Goal: Task Accomplishment & Management: Use online tool/utility

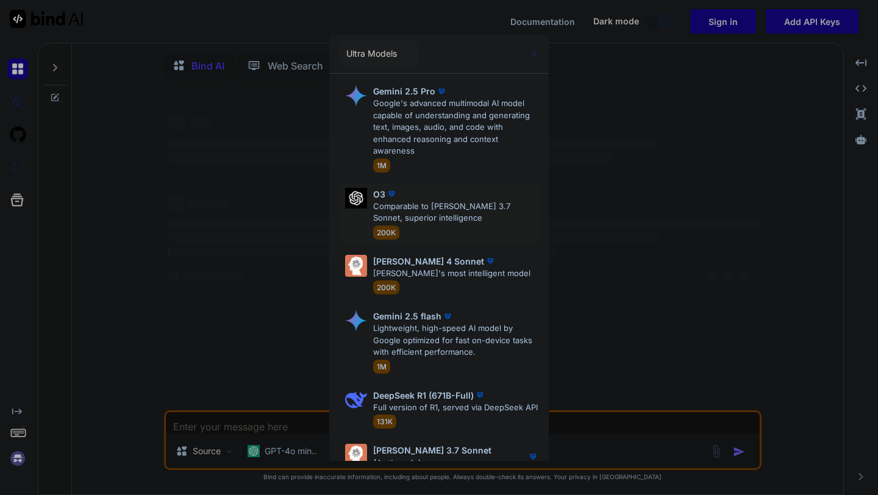
type textarea "x"
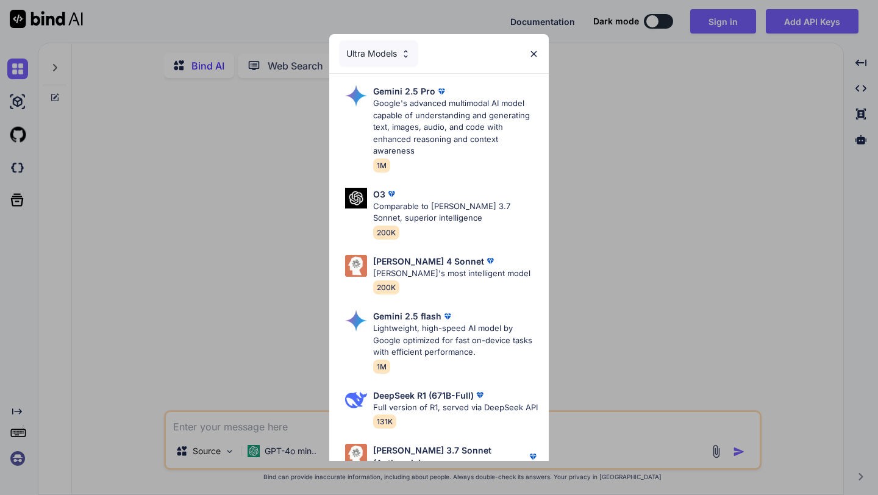
click at [385, 48] on div "Ultra Models" at bounding box center [378, 53] width 79 height 27
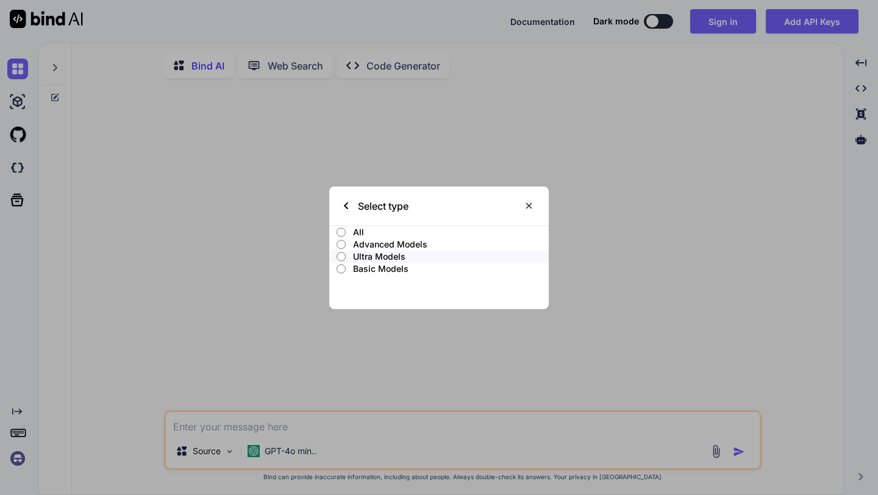
click at [349, 202] on div "Select type" at bounding box center [376, 206] width 65 height 39
click at [347, 204] on img at bounding box center [346, 205] width 4 height 7
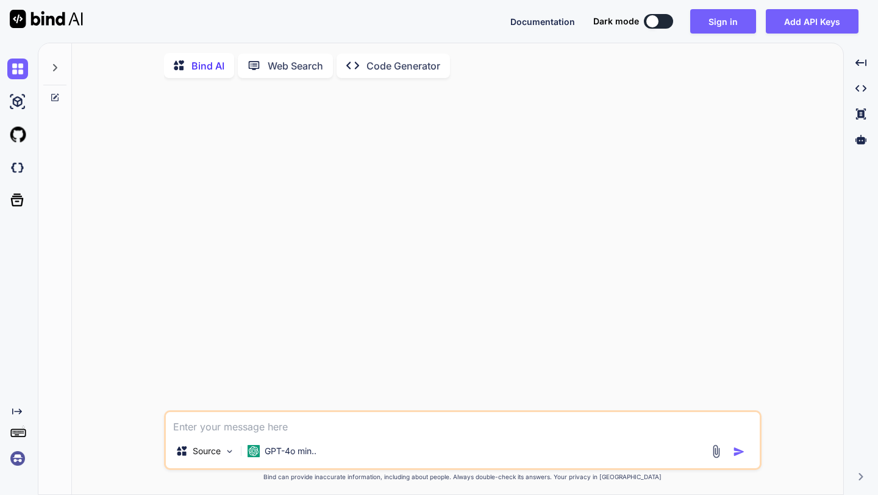
click at [23, 459] on img at bounding box center [17, 458] width 21 height 21
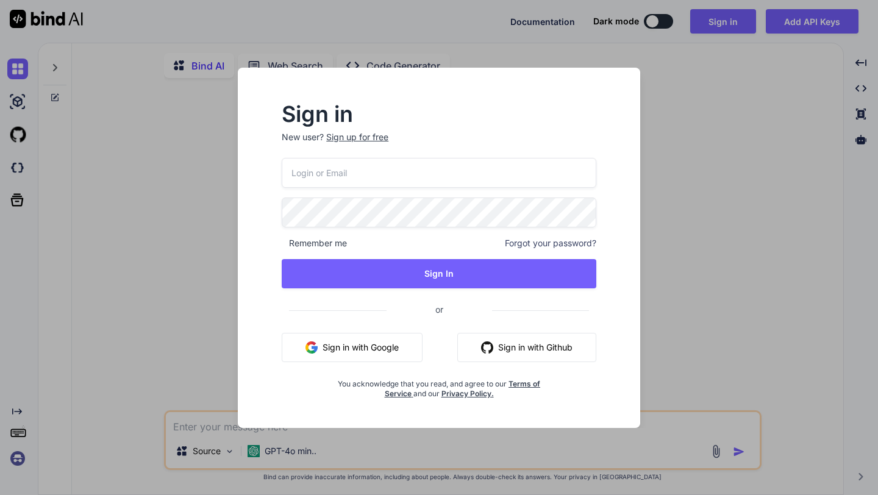
click at [172, 320] on div "Sign in New user? Sign up for free Remember me Forgot your password? Sign In or…" at bounding box center [439, 247] width 878 height 495
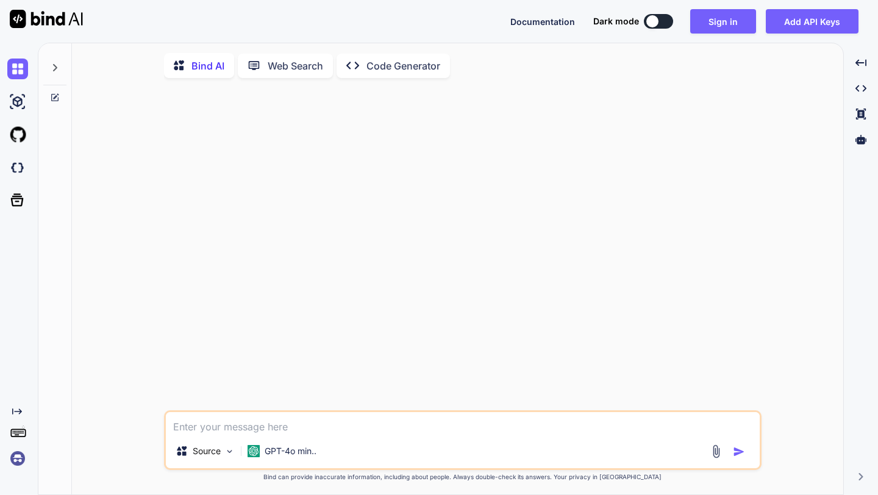
click at [14, 414] on icon "Created with Pixso." at bounding box center [17, 412] width 10 height 10
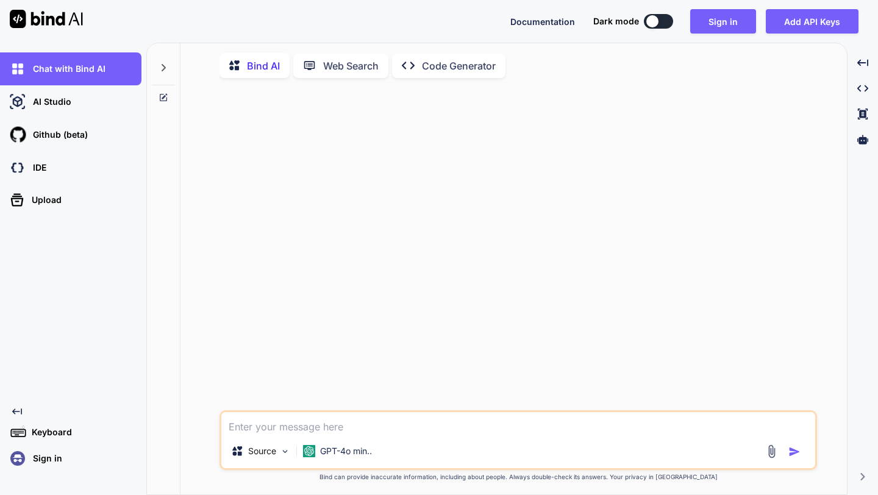
click at [39, 465] on div "Sign in" at bounding box center [74, 458] width 134 height 21
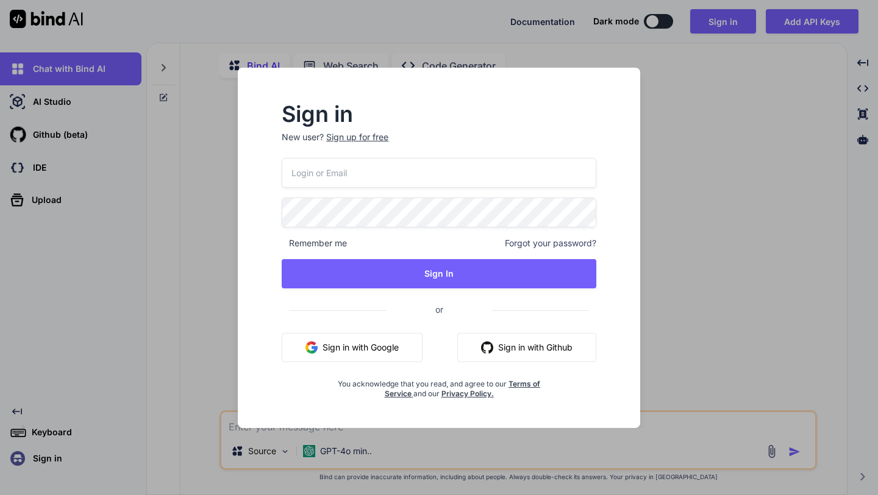
click at [396, 348] on button "Sign in with Google" at bounding box center [352, 347] width 141 height 29
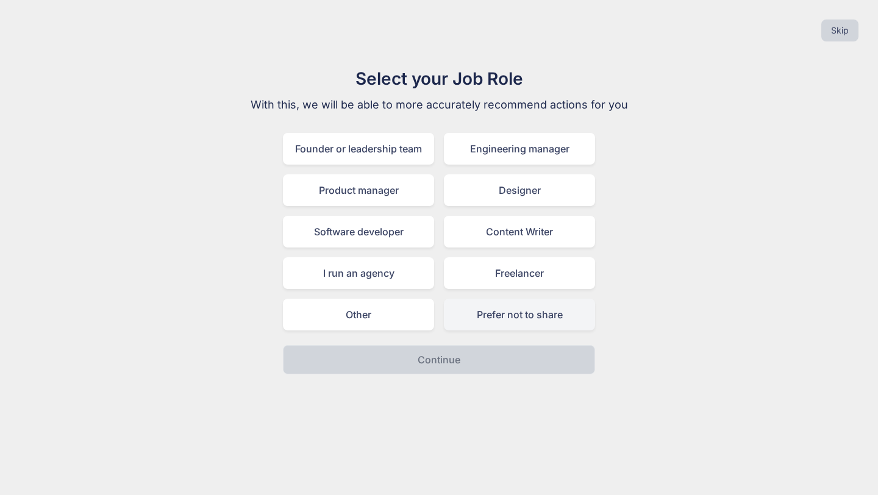
click at [511, 320] on div "Prefer not to share" at bounding box center [519, 315] width 151 height 32
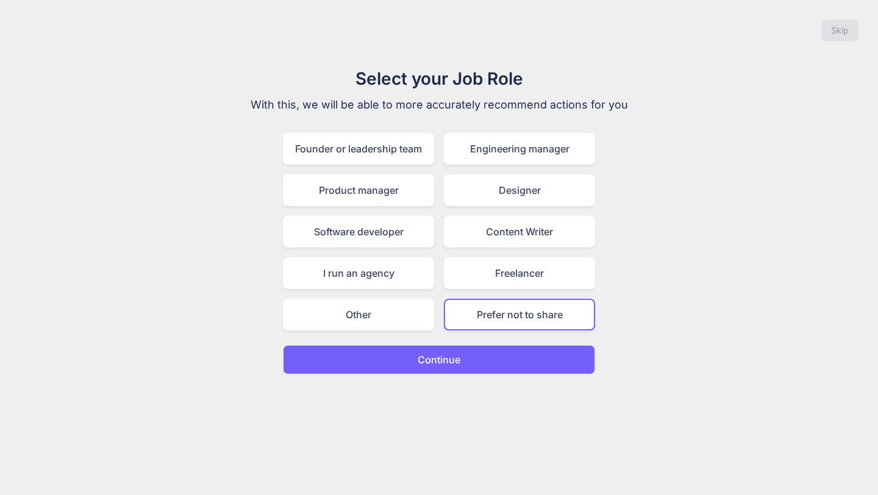
click at [464, 360] on button "Continue" at bounding box center [439, 359] width 312 height 29
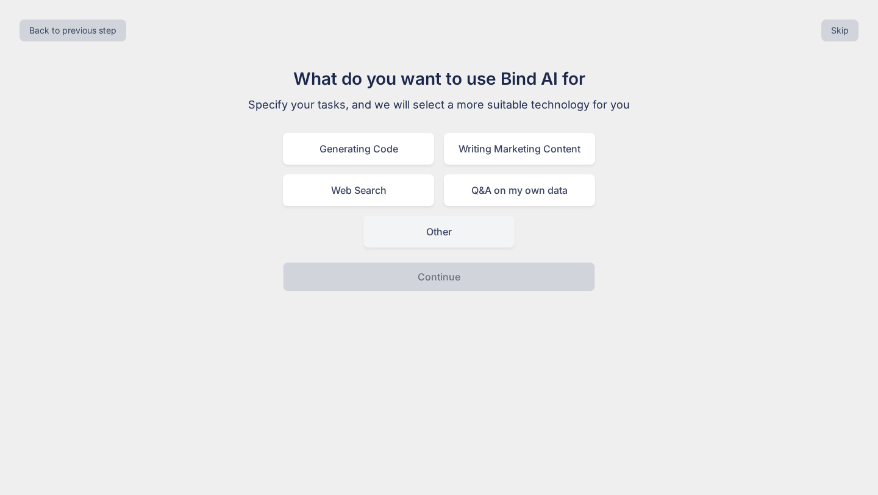
click at [462, 238] on div "Other" at bounding box center [438, 232] width 151 height 32
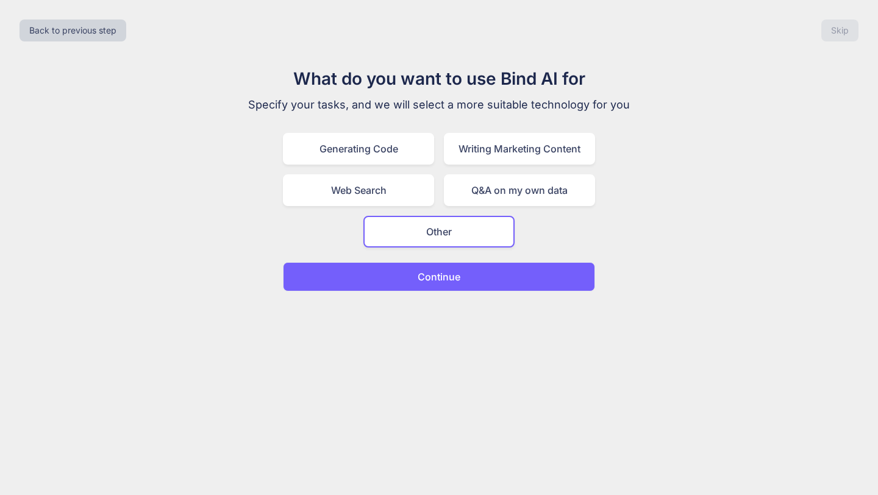
click at [489, 271] on button "Continue" at bounding box center [439, 276] width 312 height 29
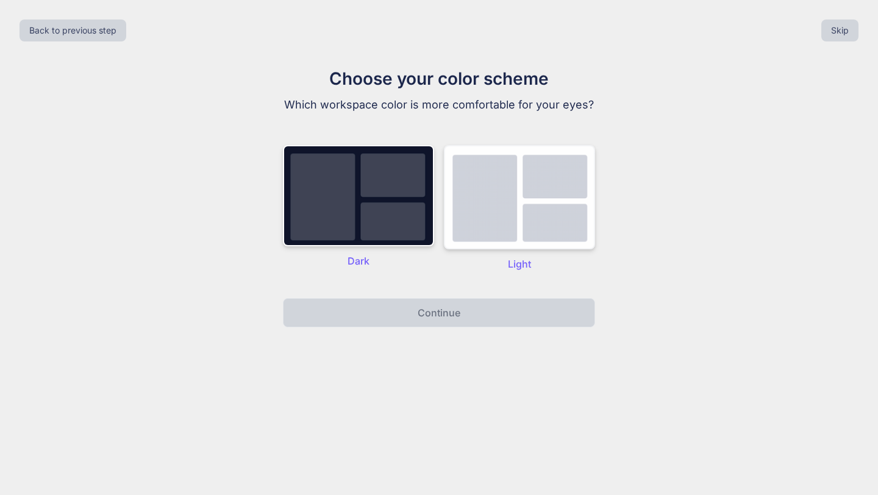
click at [512, 231] on img at bounding box center [519, 197] width 151 height 104
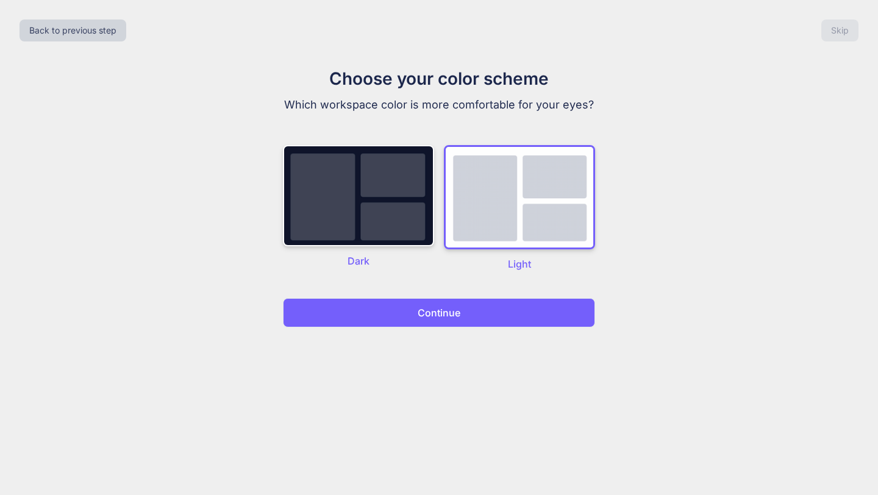
click at [506, 315] on button "Continue" at bounding box center [439, 312] width 312 height 29
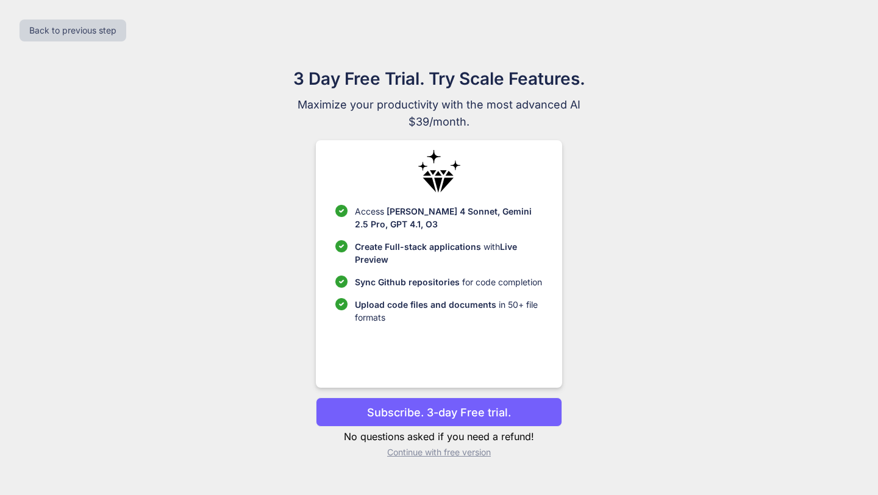
click at [458, 456] on p "Continue with free version" at bounding box center [439, 452] width 246 height 12
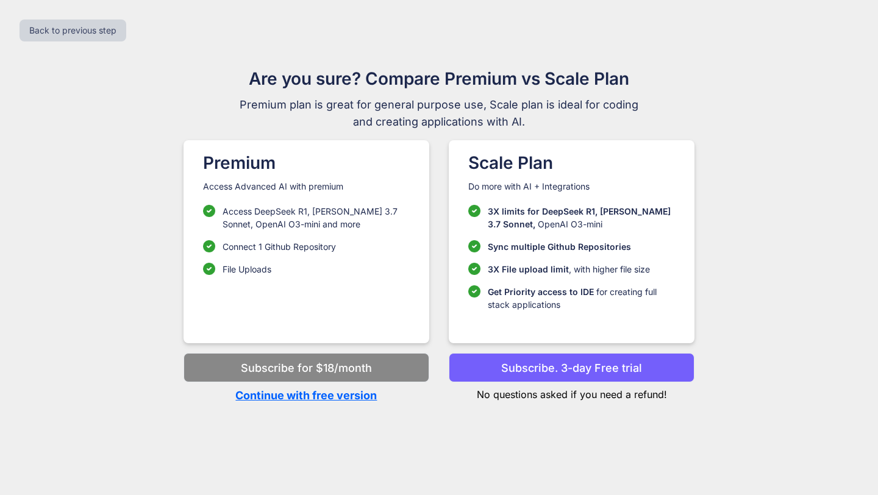
click at [351, 397] on p "Continue with free version" at bounding box center [306, 395] width 246 height 16
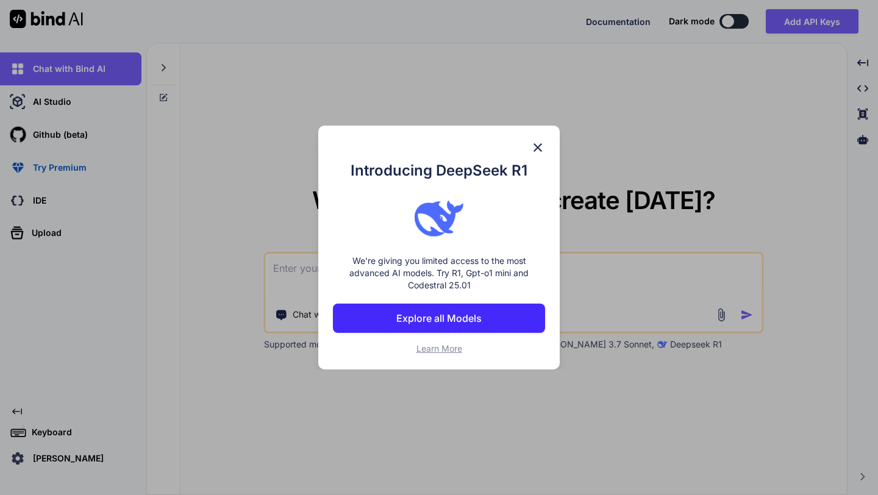
click at [543, 140] on img at bounding box center [537, 147] width 15 height 15
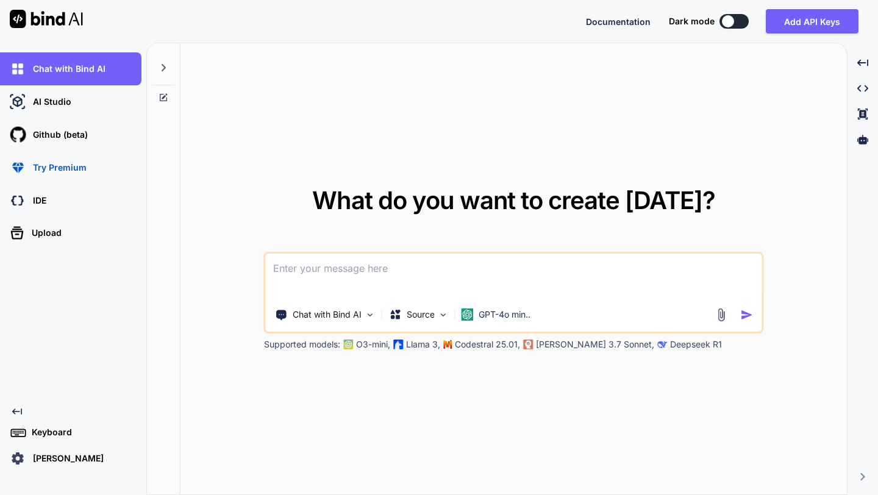
click at [30, 457] on p "[PERSON_NAME]" at bounding box center [66, 458] width 76 height 12
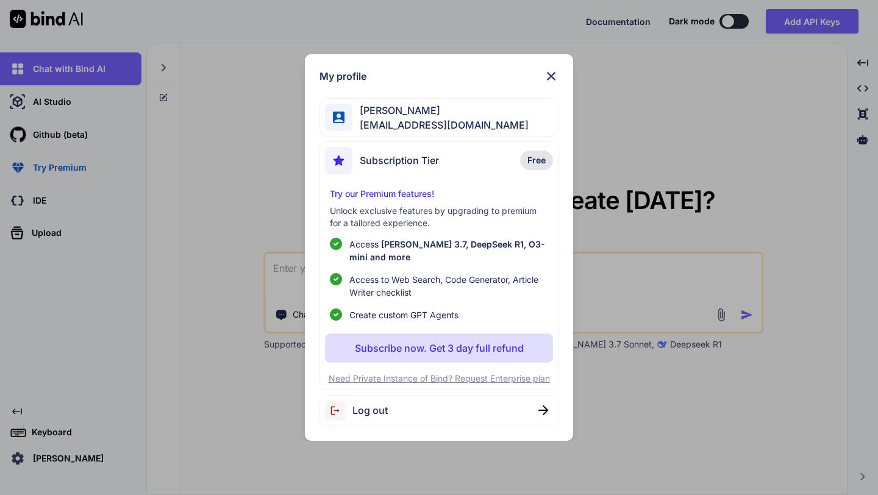
click at [222, 196] on div "My profile Sandeep Kumar connectsandeepnow@gmail.com Subscription Tier Free Try…" at bounding box center [439, 247] width 878 height 495
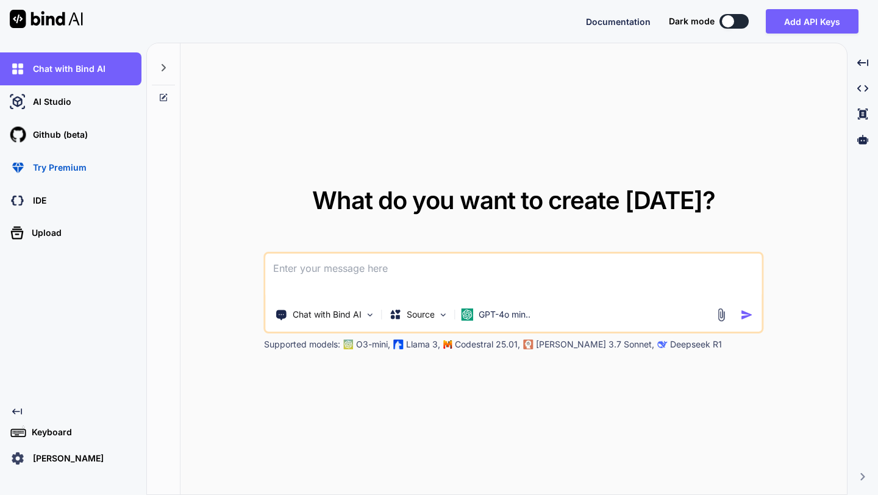
click at [366, 259] on textarea at bounding box center [514, 276] width 496 height 45
click at [514, 319] on p "GPT-4o min.." at bounding box center [504, 314] width 52 height 12
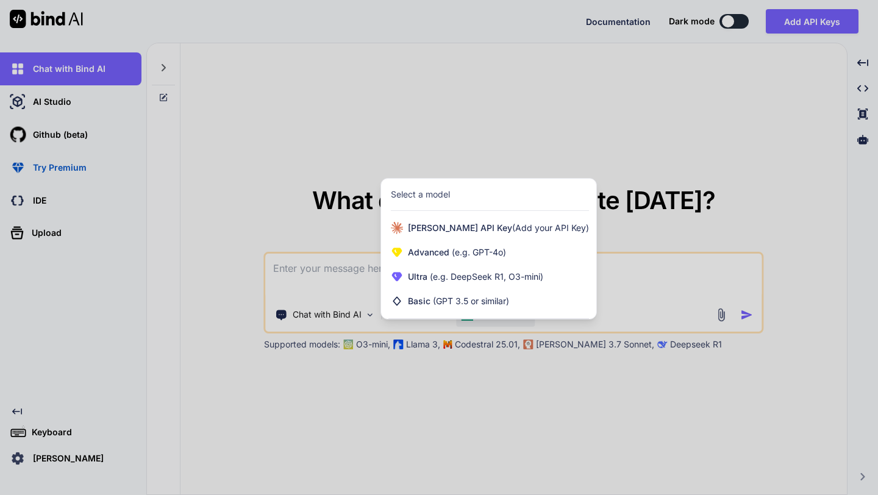
click at [546, 391] on div at bounding box center [439, 247] width 878 height 495
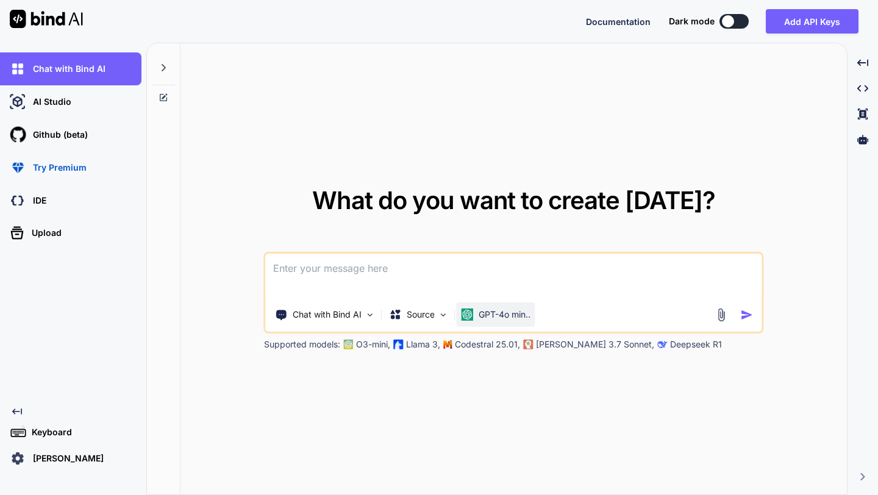
click at [512, 325] on div "GPT-4o min.." at bounding box center [496, 314] width 79 height 24
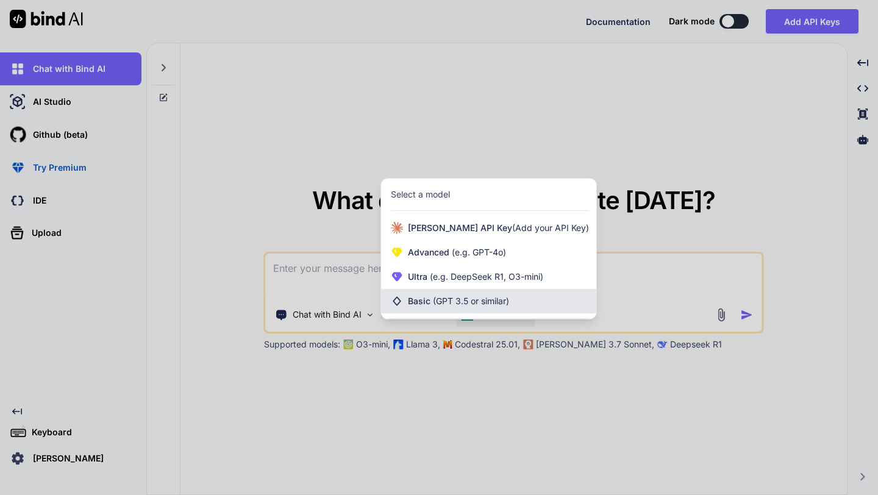
click at [467, 300] on span "(GPT 3.5 or similar)" at bounding box center [471, 301] width 76 height 10
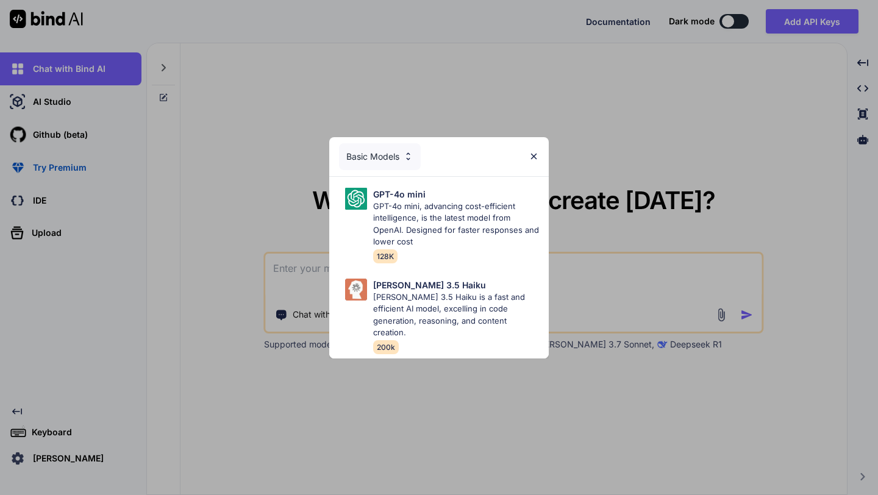
click at [405, 159] on img at bounding box center [408, 156] width 10 height 10
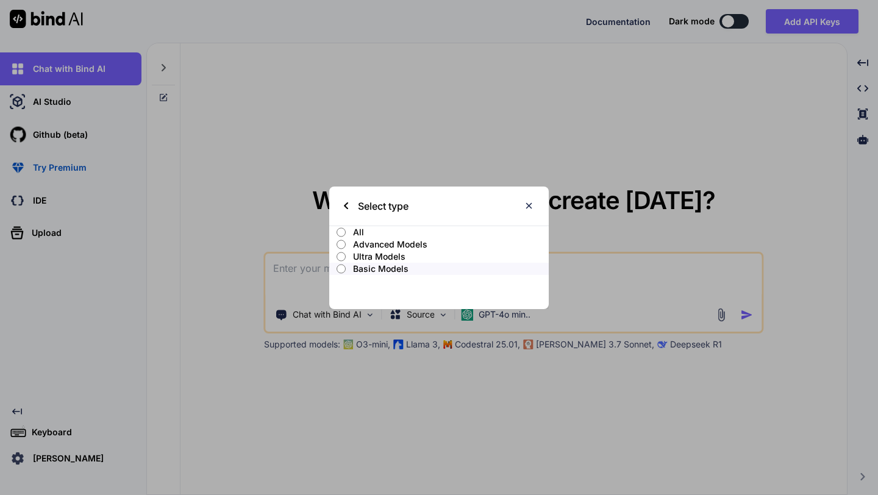
click at [345, 255] on label "Ultra Models" at bounding box center [438, 257] width 219 height 12
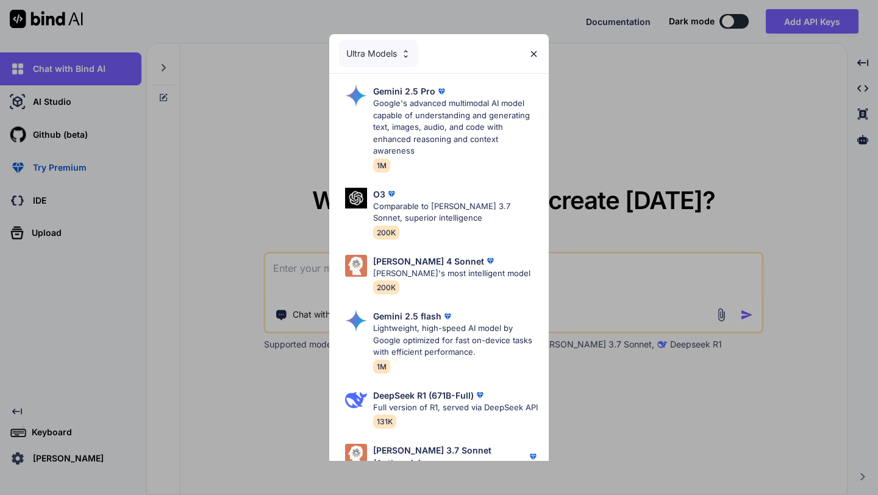
click at [386, 54] on div "Ultra Models" at bounding box center [378, 53] width 79 height 27
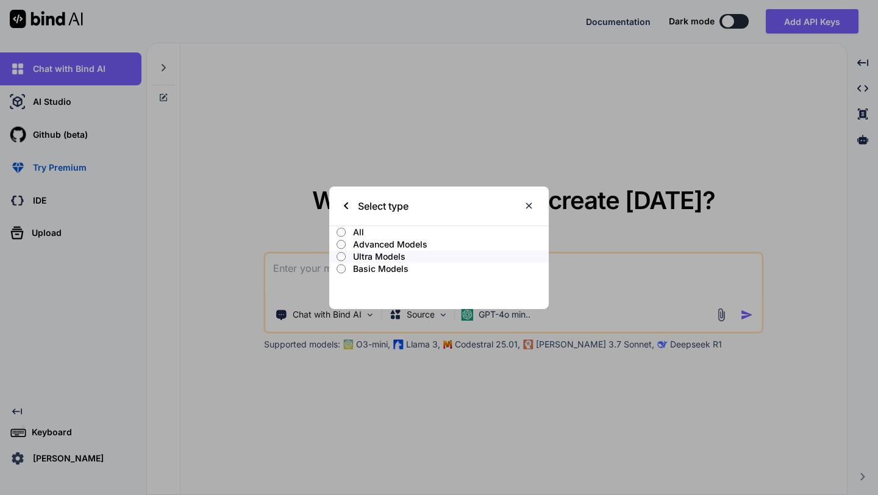
click at [381, 241] on p "Advanced Models" at bounding box center [451, 244] width 196 height 12
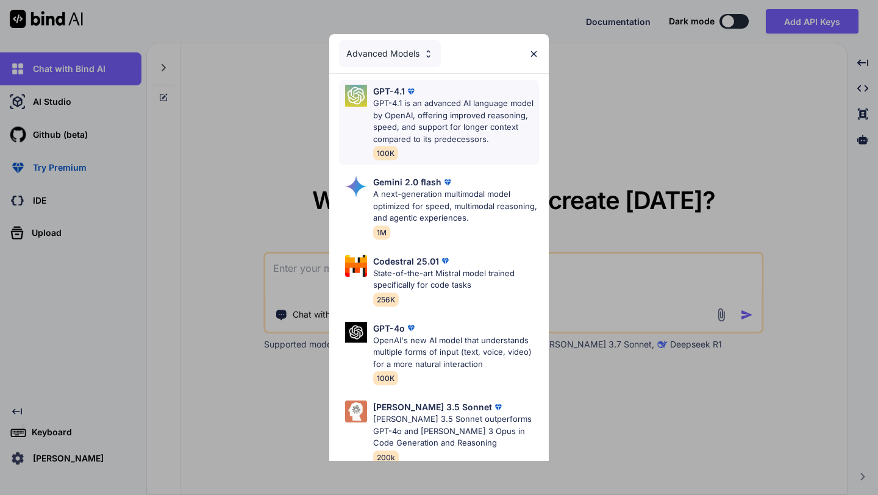
click at [448, 136] on p "GPT-4.1 is an advanced AI language model by OpenAI, offering improved reasoning…" at bounding box center [456, 122] width 166 height 48
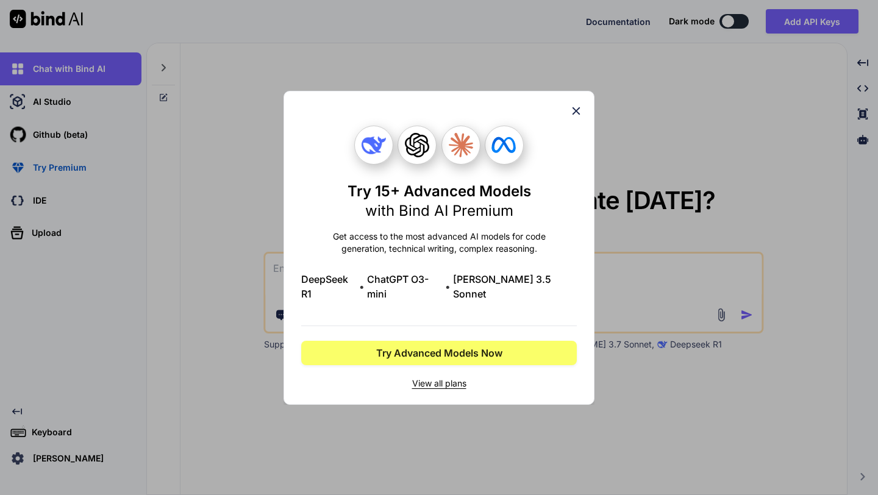
click at [575, 118] on icon at bounding box center [575, 110] width 13 height 13
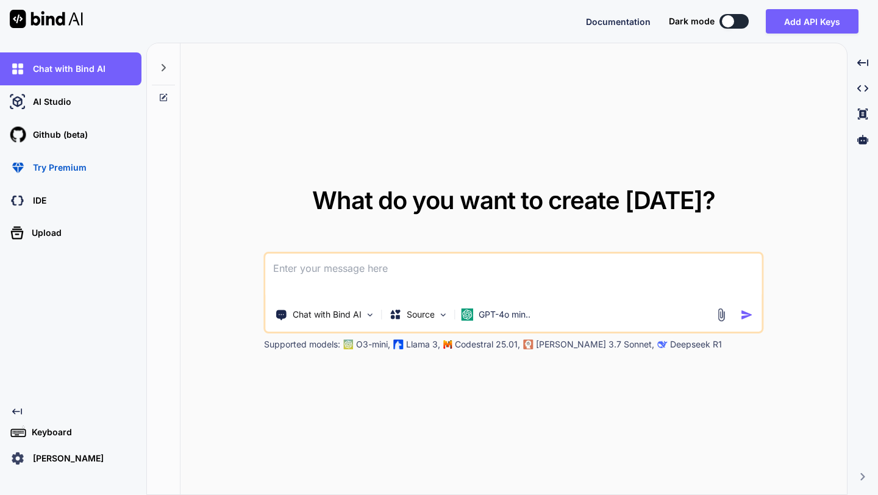
click at [400, 279] on textarea at bounding box center [514, 276] width 496 height 45
paste textarea "Loremi d sitame-conse, adipi-elit seddoei tempori utlab etdolore mag aliquaen a…"
type textarea "Loremi d sitame-conse, adipi-elit seddoei tempori utlab etdolore mag aliquaen a…"
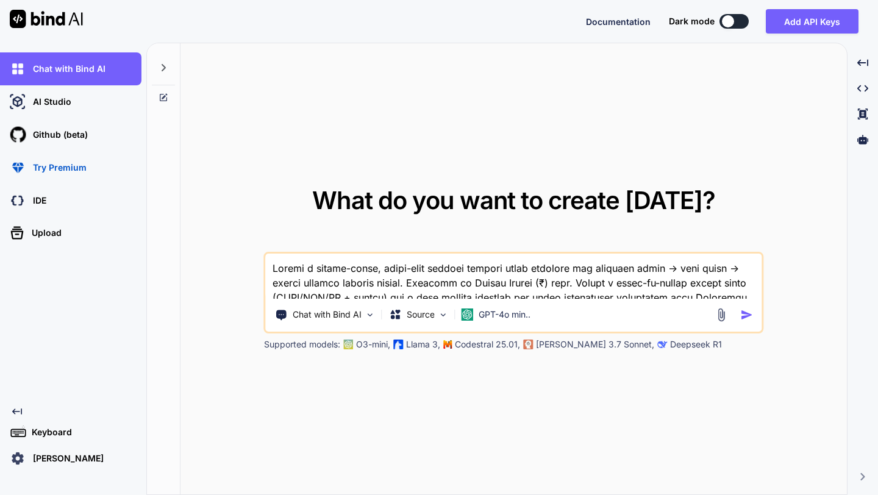
scroll to position [4170, 0]
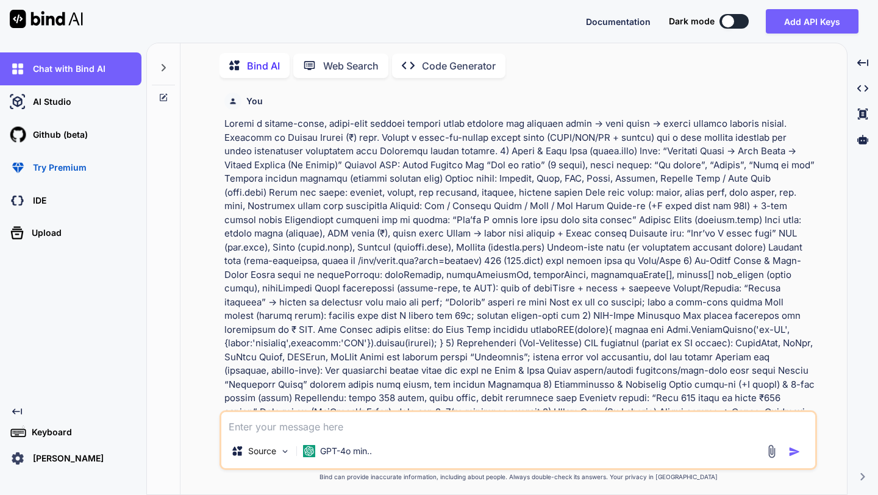
scroll to position [5, 0]
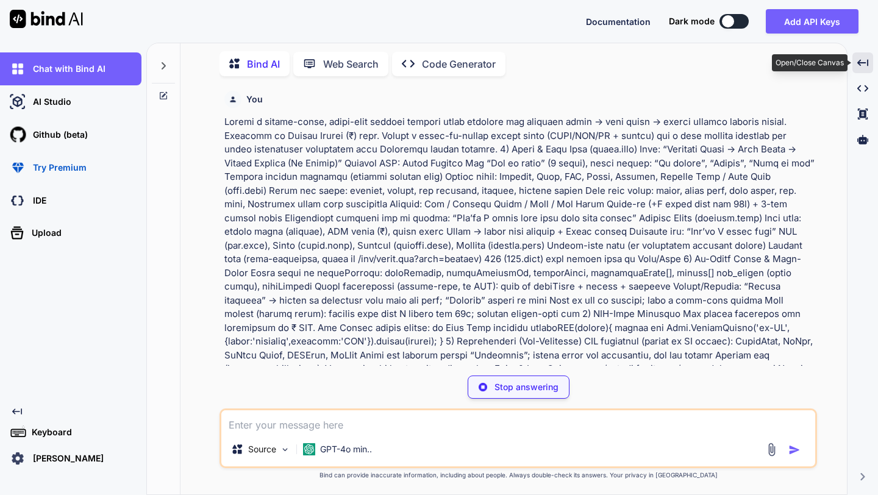
click at [862, 60] on icon "Created with Pixso." at bounding box center [862, 62] width 11 height 11
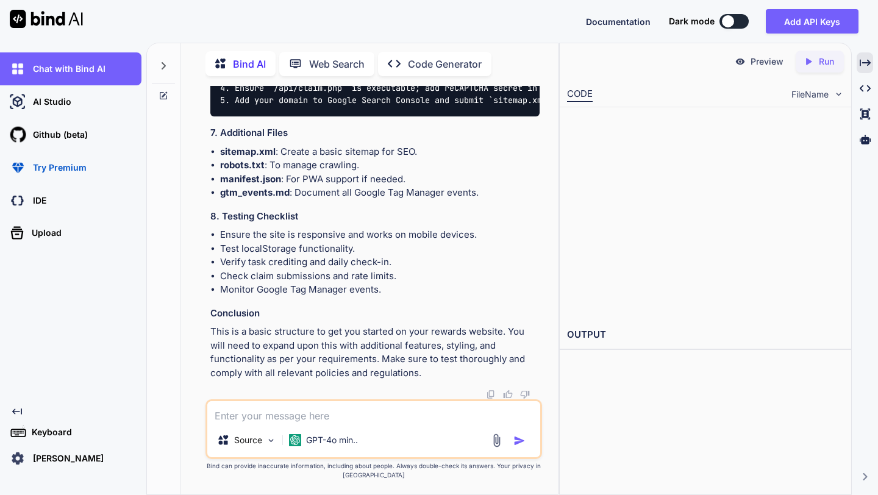
scroll to position [4534, 0]
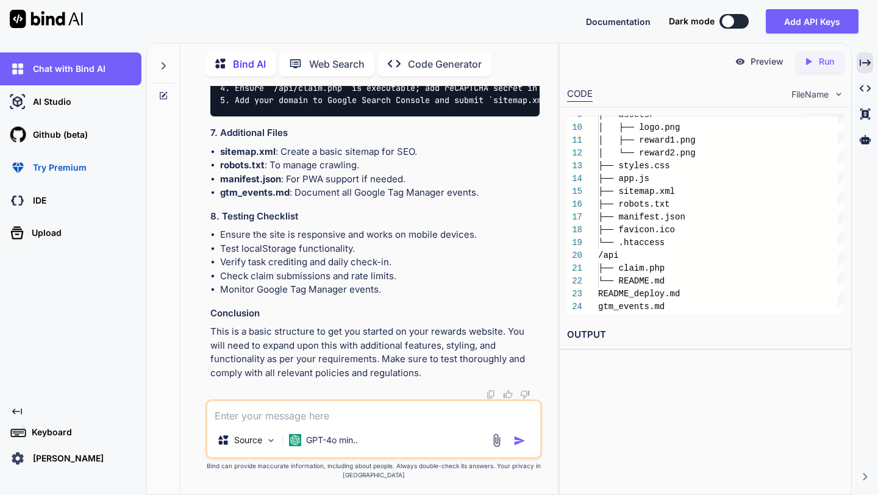
click at [824, 60] on p "Run" at bounding box center [826, 61] width 15 height 12
click at [162, 62] on icon at bounding box center [163, 66] width 10 height 10
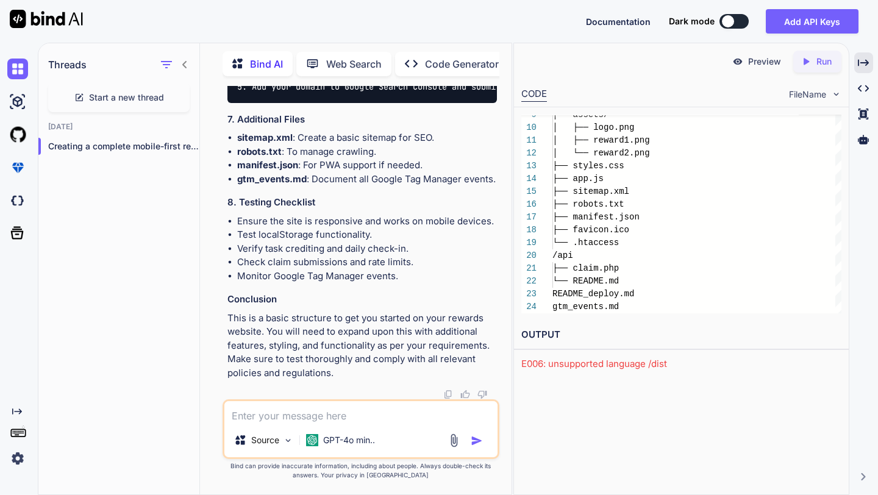
click at [188, 63] on icon at bounding box center [185, 65] width 10 height 10
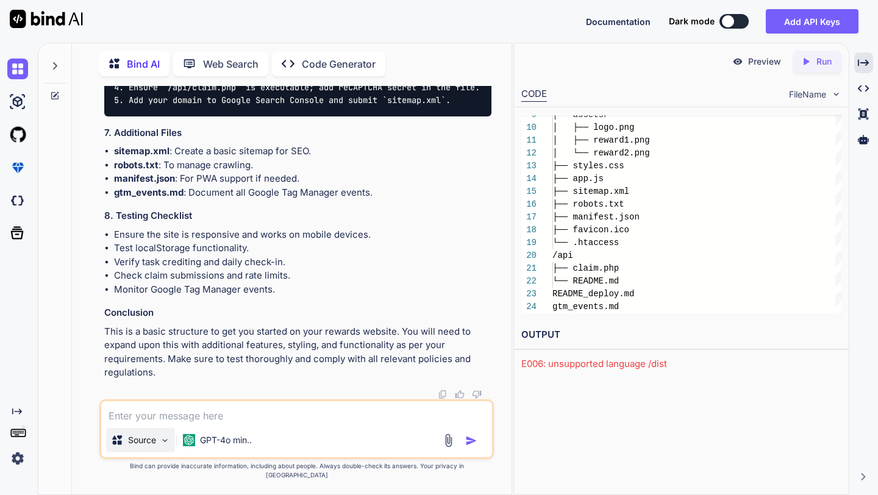
click at [150, 446] on p "Source" at bounding box center [142, 440] width 28 height 12
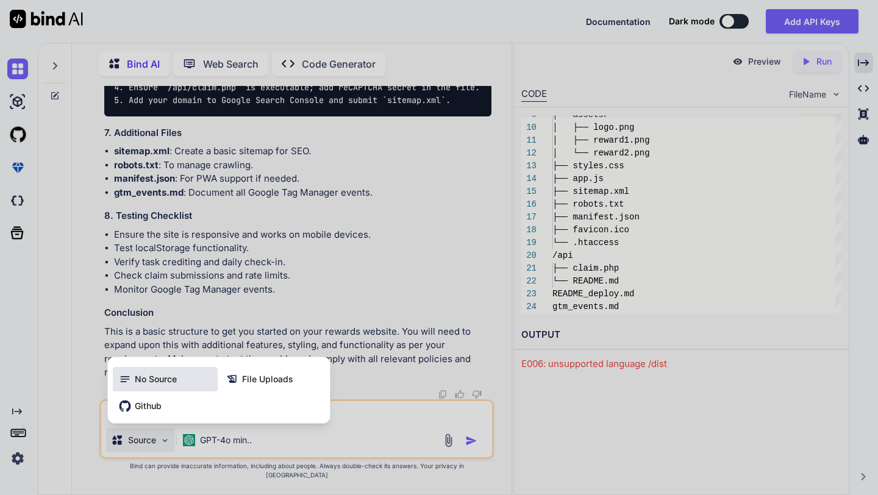
click at [157, 385] on span "No Source" at bounding box center [156, 379] width 42 height 12
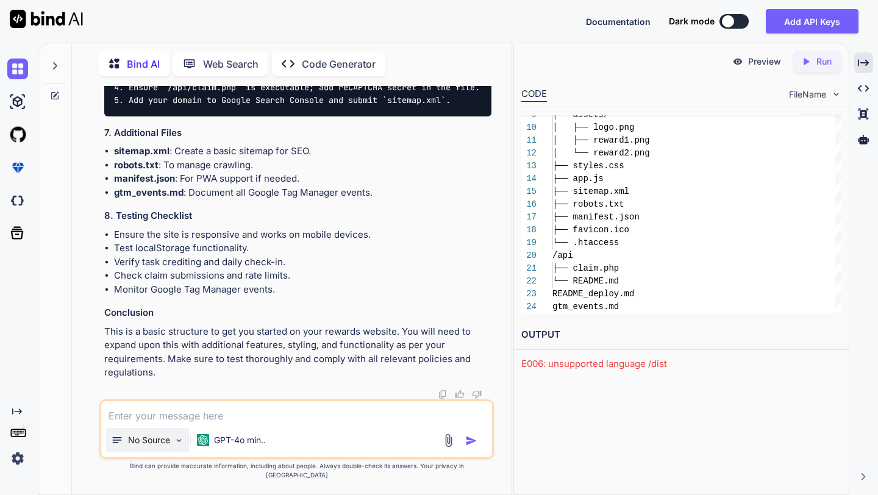
click at [179, 446] on img at bounding box center [179, 440] width 10 height 10
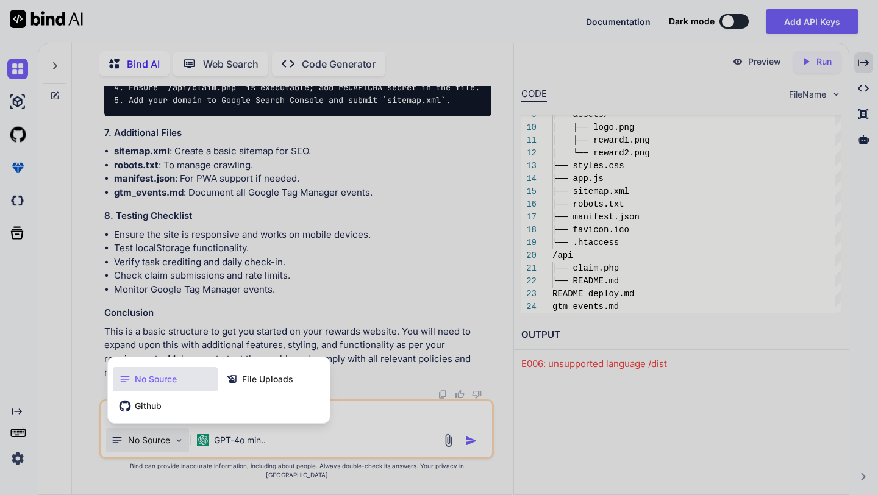
click at [439, 304] on div at bounding box center [439, 247] width 878 height 495
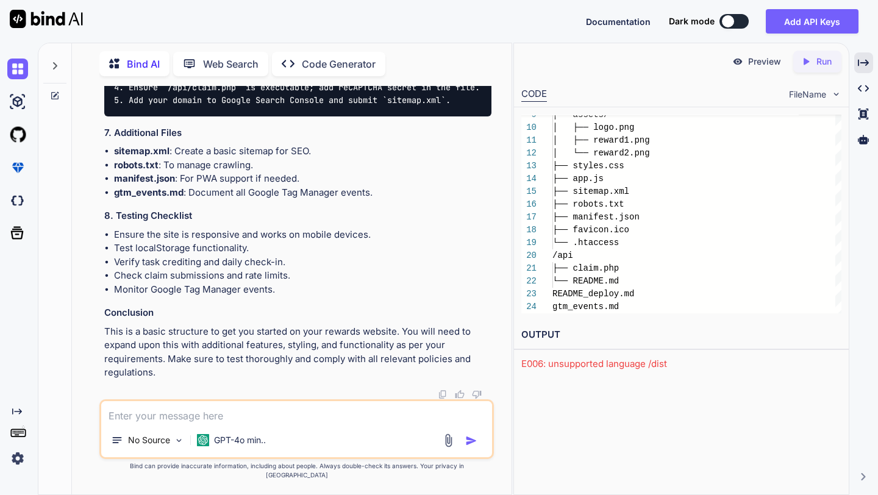
click at [23, 410] on div "Created with Pixso." at bounding box center [20, 412] width 26 height 10
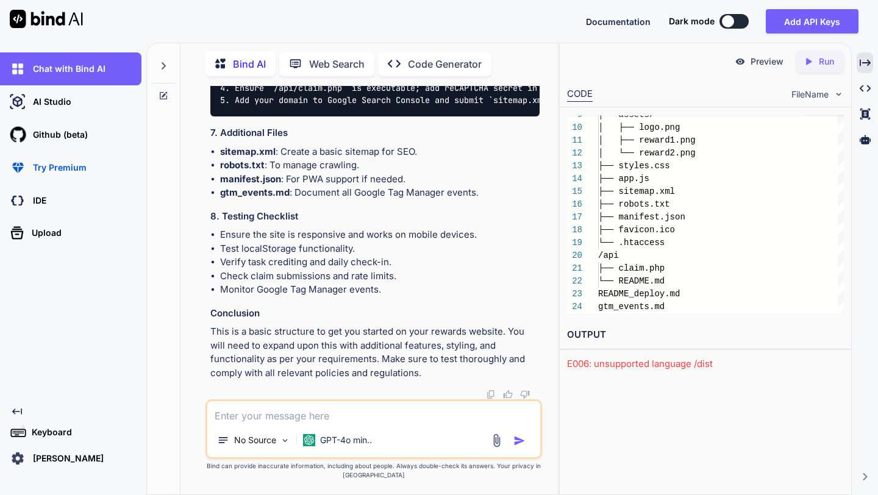
click at [51, 432] on p "Keyboard" at bounding box center [49, 432] width 45 height 12
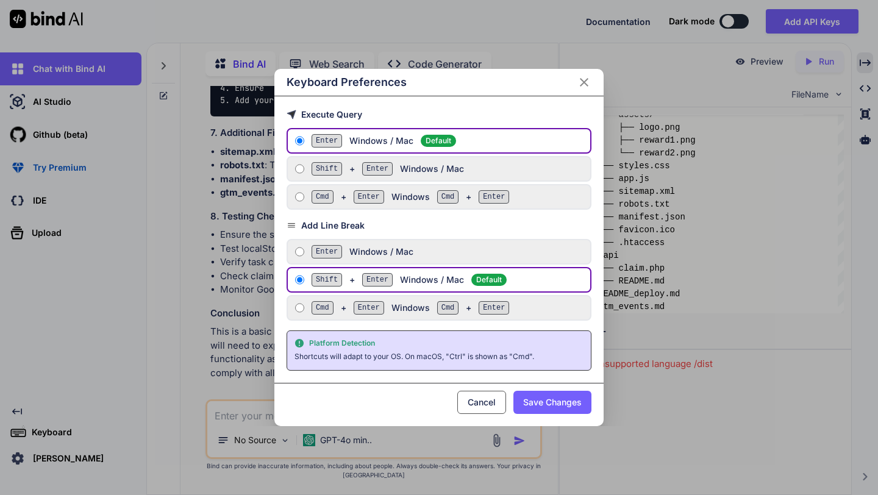
click at [494, 408] on button "Cancel" at bounding box center [481, 402] width 49 height 23
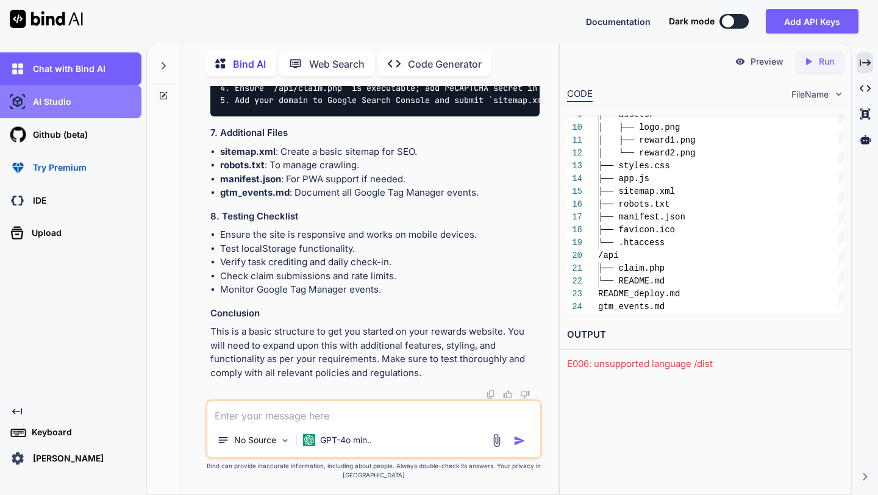
click at [85, 110] on div "AI Studio" at bounding box center [74, 101] width 134 height 21
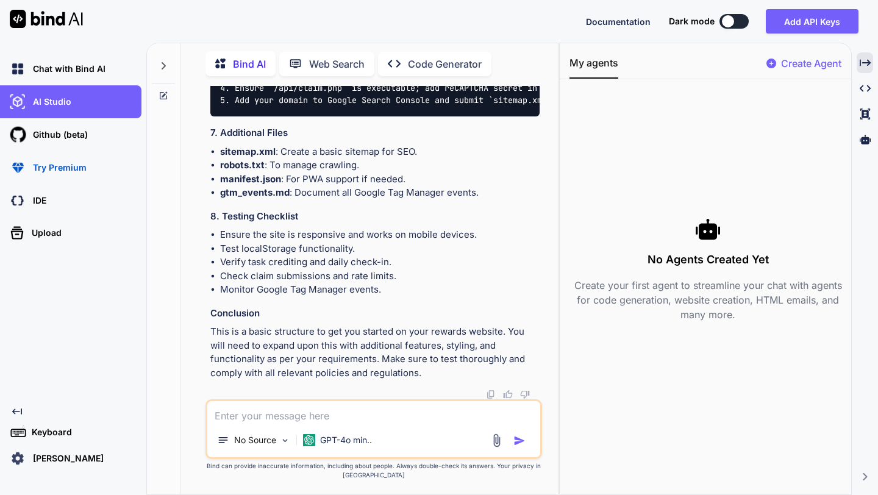
click at [427, 69] on div "Created with Pixso. Code Generator" at bounding box center [434, 64] width 113 height 24
click at [341, 66] on p "Web Search" at bounding box center [336, 64] width 55 height 15
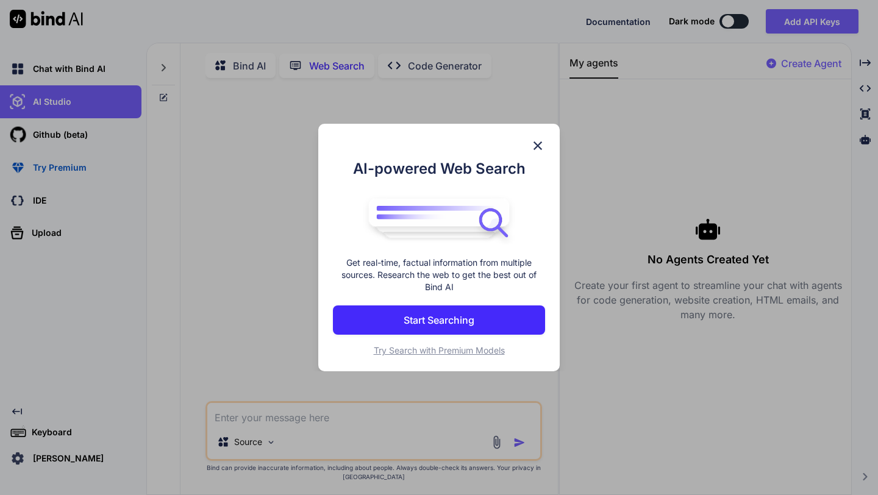
scroll to position [5, 0]
click at [539, 143] on img at bounding box center [537, 145] width 15 height 15
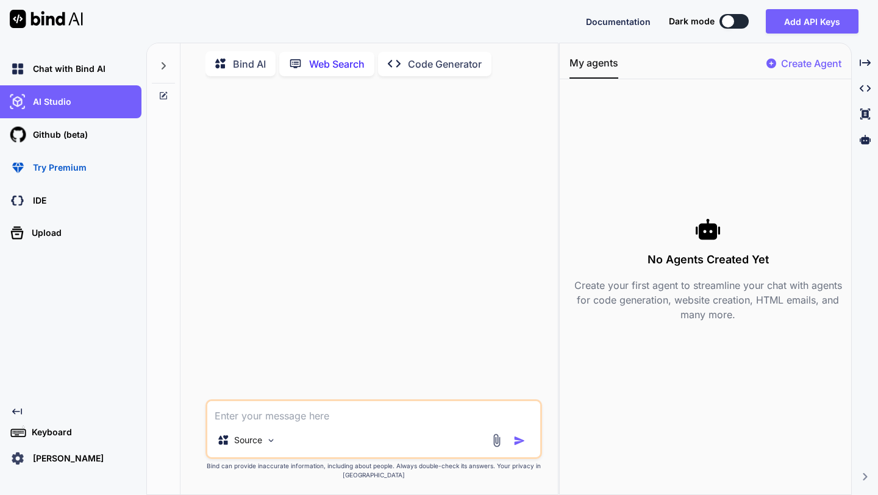
click at [413, 60] on p "Code Generator" at bounding box center [445, 64] width 74 height 15
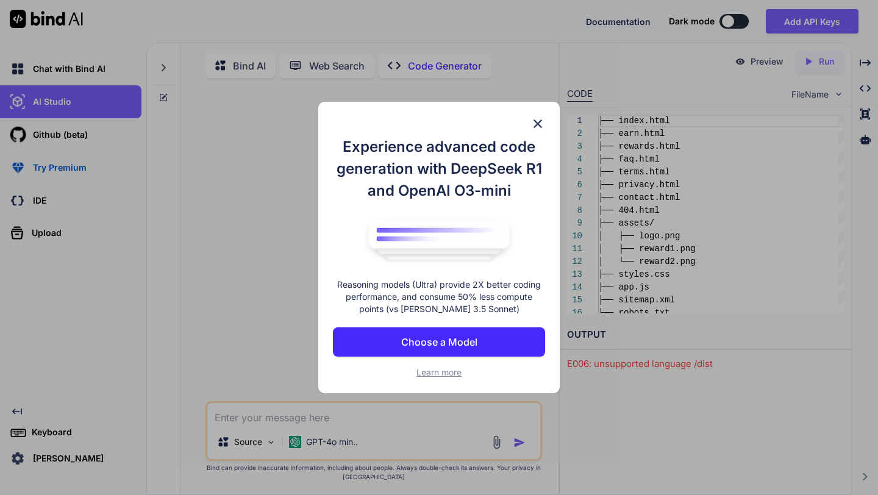
click at [541, 123] on img at bounding box center [537, 123] width 15 height 15
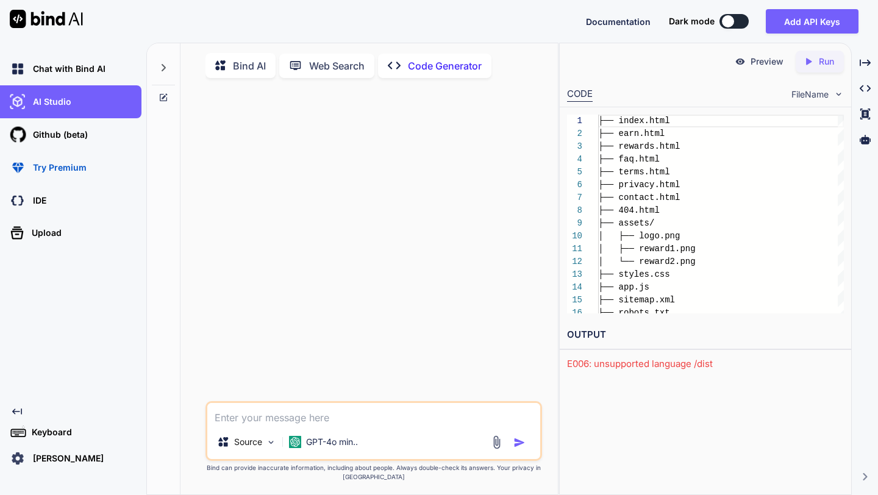
click at [254, 65] on p "Bind AI" at bounding box center [249, 66] width 33 height 15
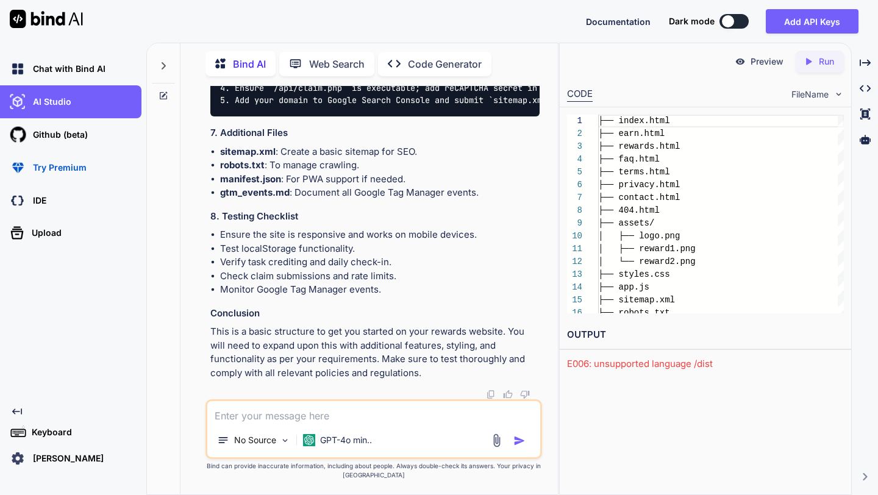
scroll to position [4534, 0]
click at [738, 65] on img at bounding box center [739, 61] width 11 height 11
click at [744, 19] on button at bounding box center [733, 21] width 29 height 15
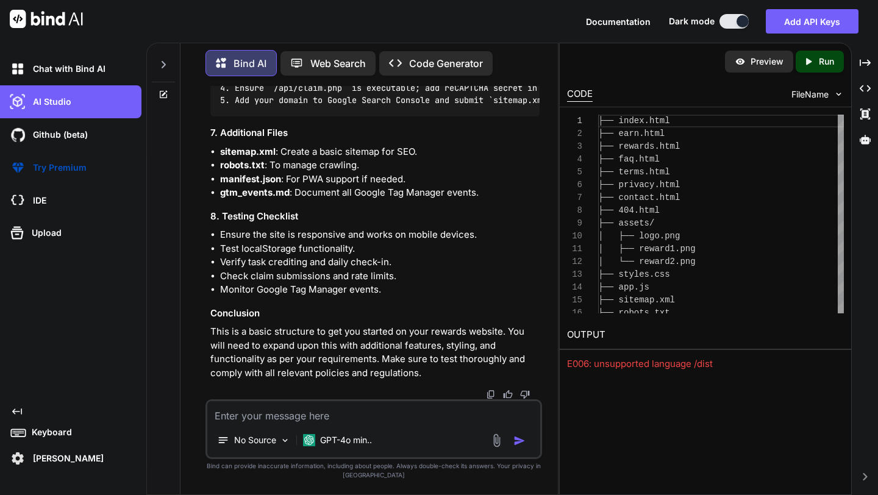
click at [739, 24] on div at bounding box center [742, 21] width 12 height 12
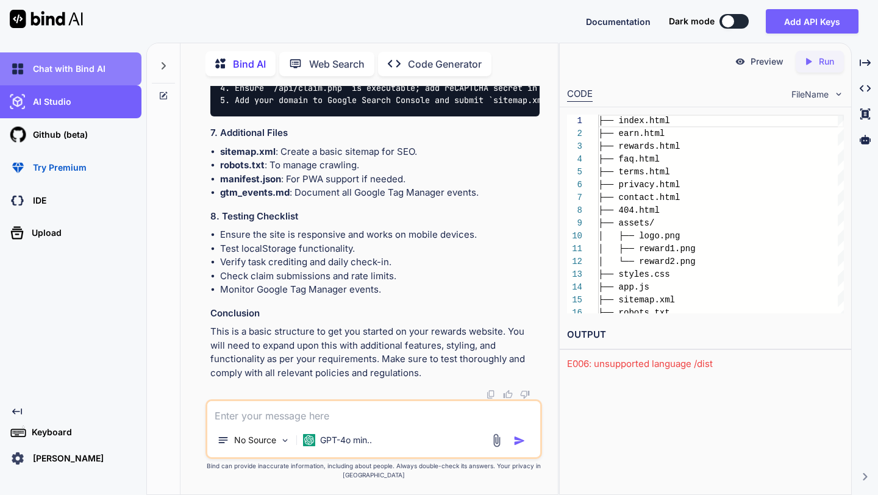
click at [94, 71] on p "Chat with Bind AI" at bounding box center [66, 69] width 77 height 12
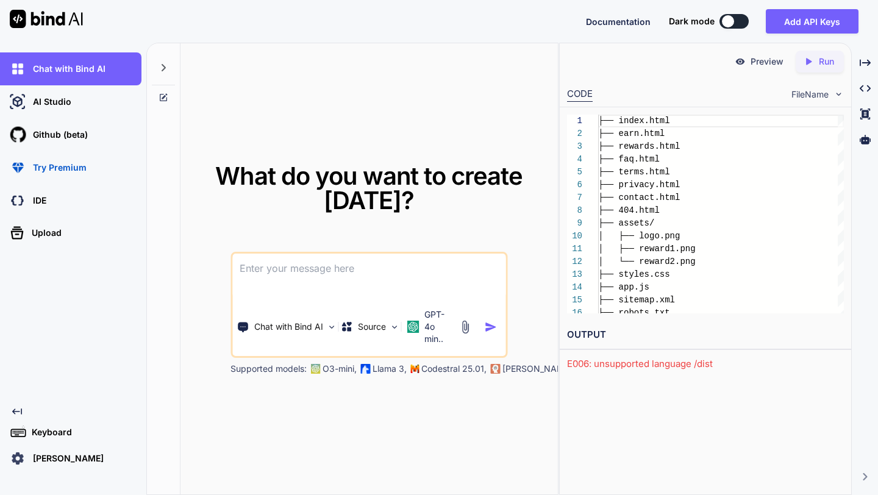
click at [327, 271] on textarea at bounding box center [368, 276] width 273 height 45
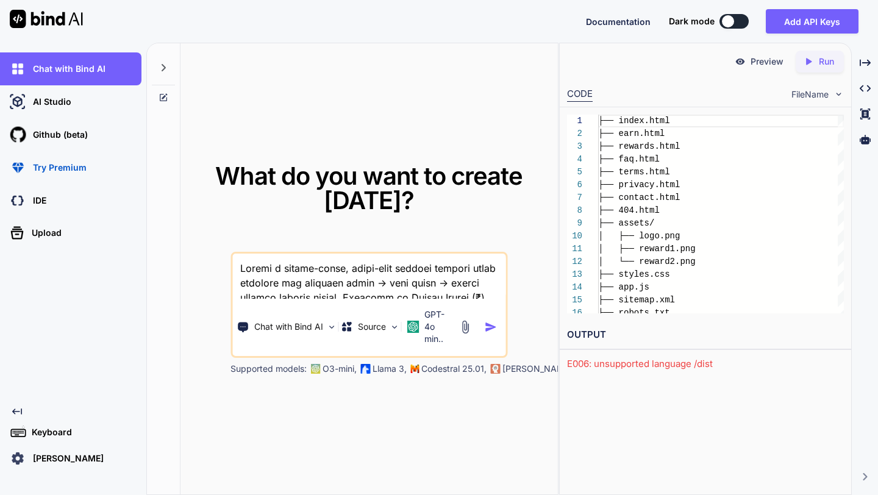
scroll to position [5033, 0]
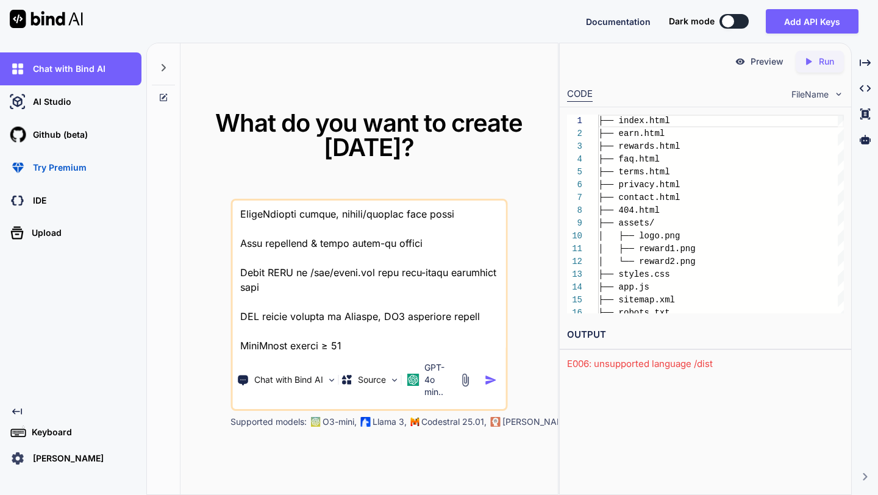
type textarea "Loremi d sitame-conse, adipi-elit seddoei tempori utlab etdolore mag aliquaen a…"
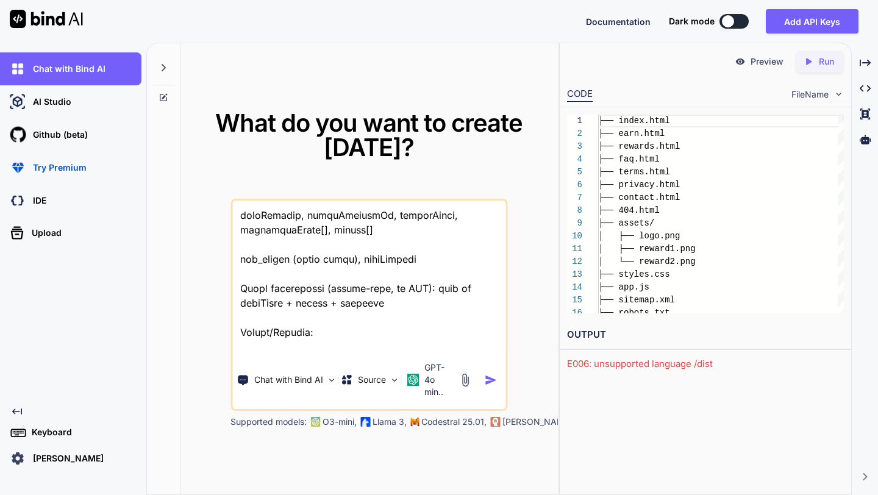
scroll to position [0, 0]
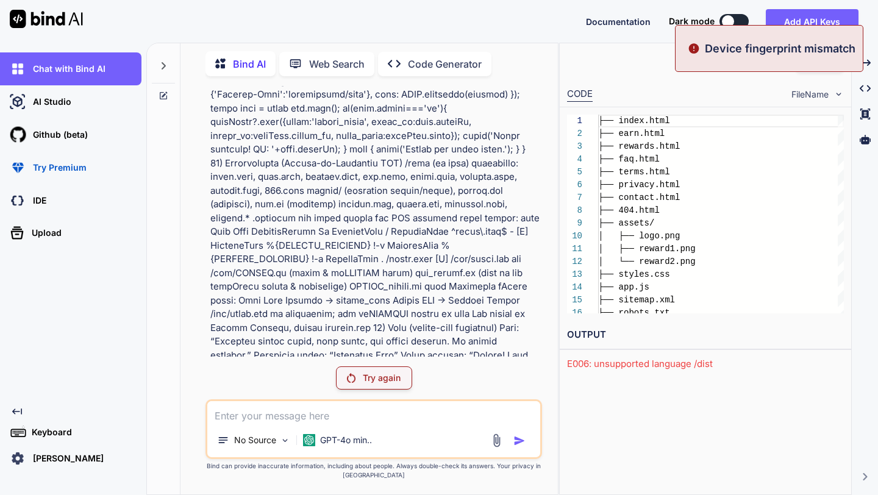
scroll to position [1322, 0]
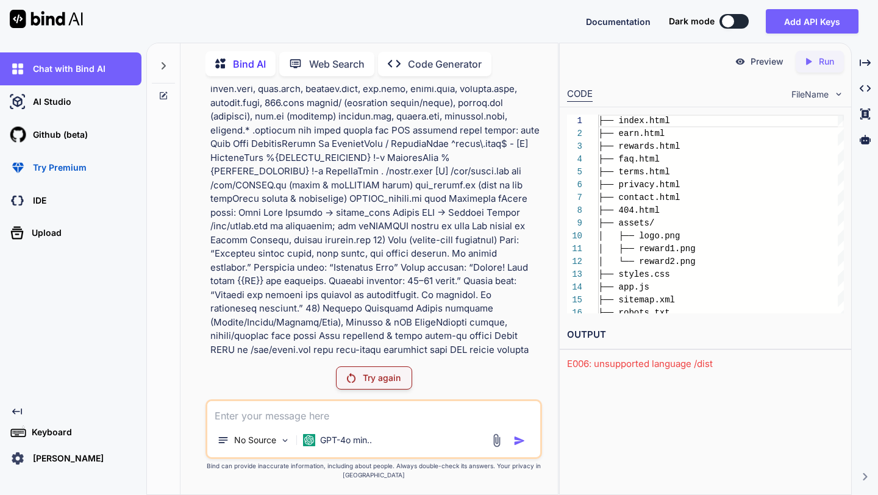
click at [377, 381] on p "Try again" at bounding box center [382, 378] width 38 height 12
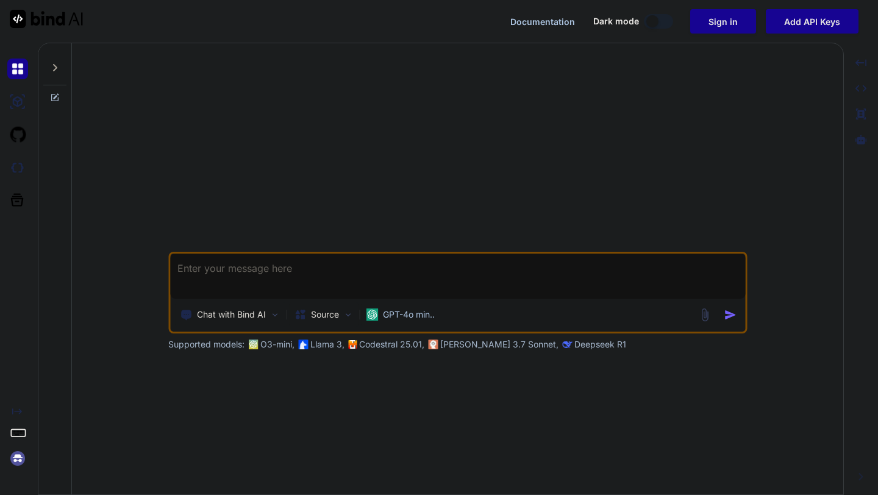
type textarea "x"
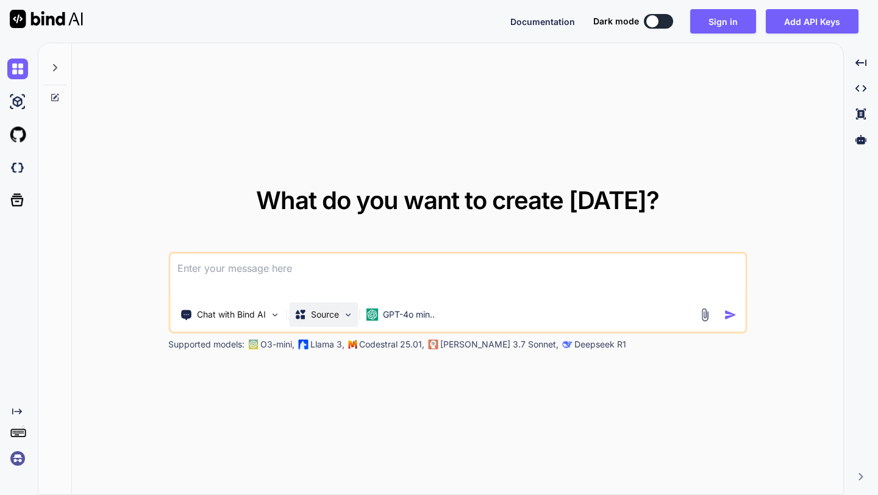
click at [348, 316] on img at bounding box center [348, 315] width 10 height 10
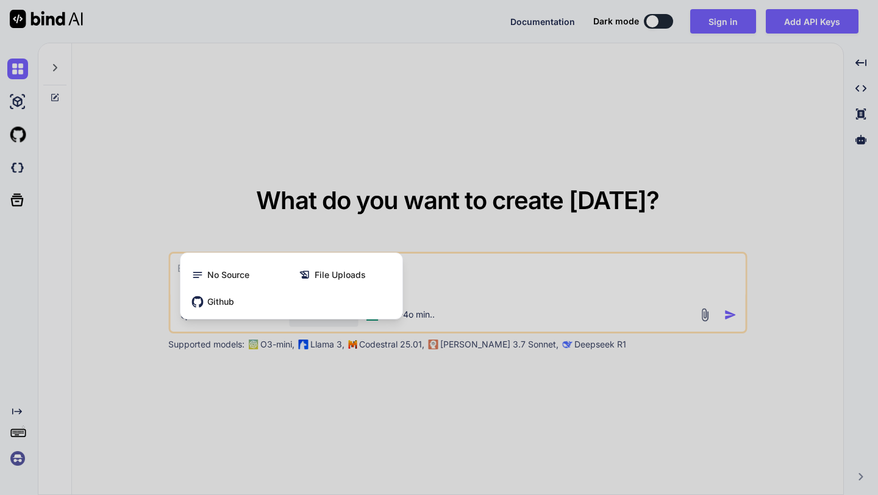
click at [425, 144] on div at bounding box center [439, 247] width 878 height 495
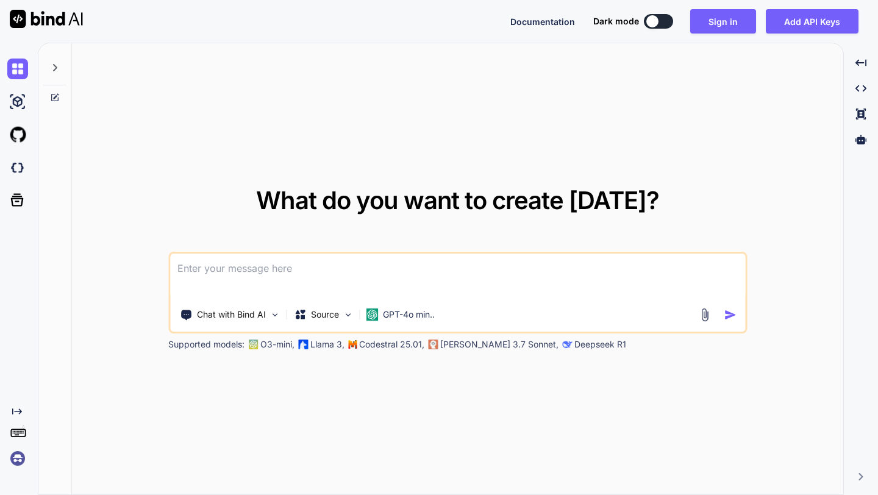
click at [54, 69] on icon at bounding box center [55, 67] width 4 height 7
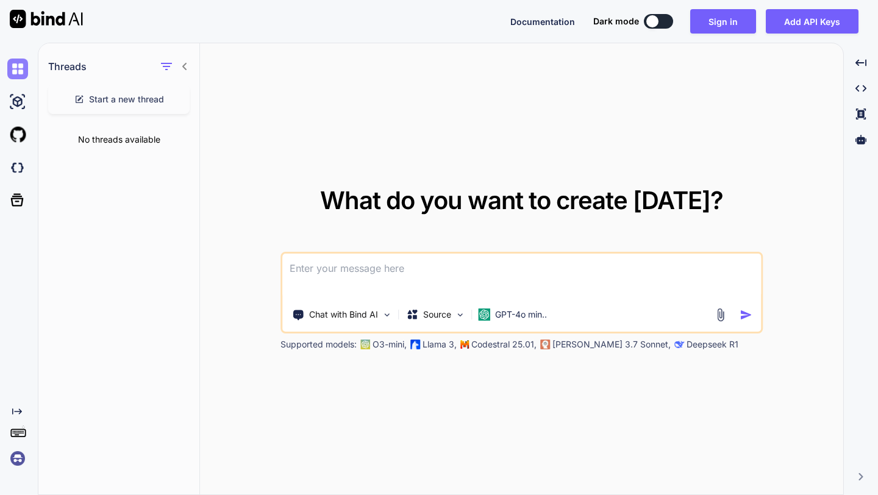
click at [17, 76] on img at bounding box center [17, 69] width 21 height 21
click at [18, 107] on img at bounding box center [17, 101] width 21 height 21
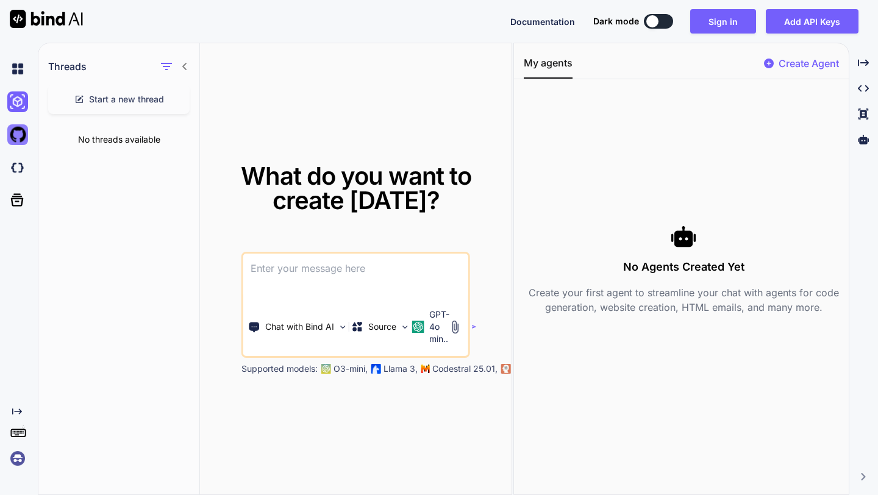
click at [20, 135] on img at bounding box center [17, 134] width 21 height 21
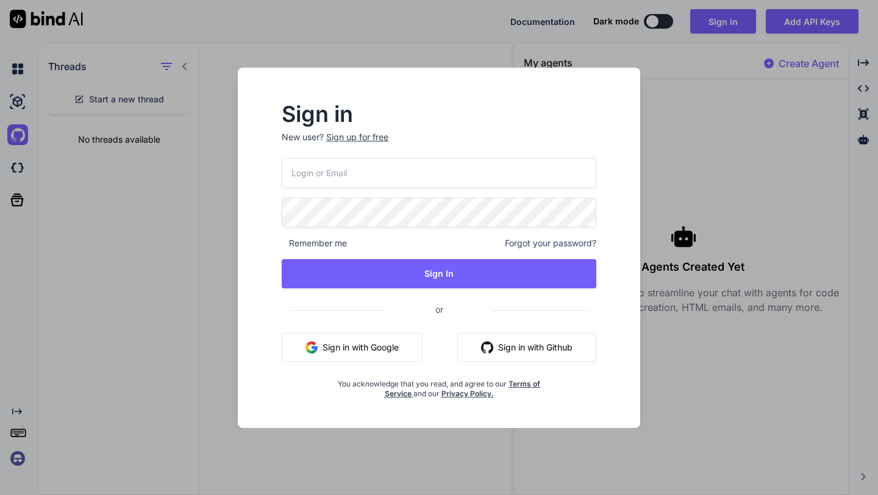
click at [212, 304] on div "Sign in New user? Sign up for free Remember me Forgot your password? Sign In or…" at bounding box center [439, 247] width 878 height 495
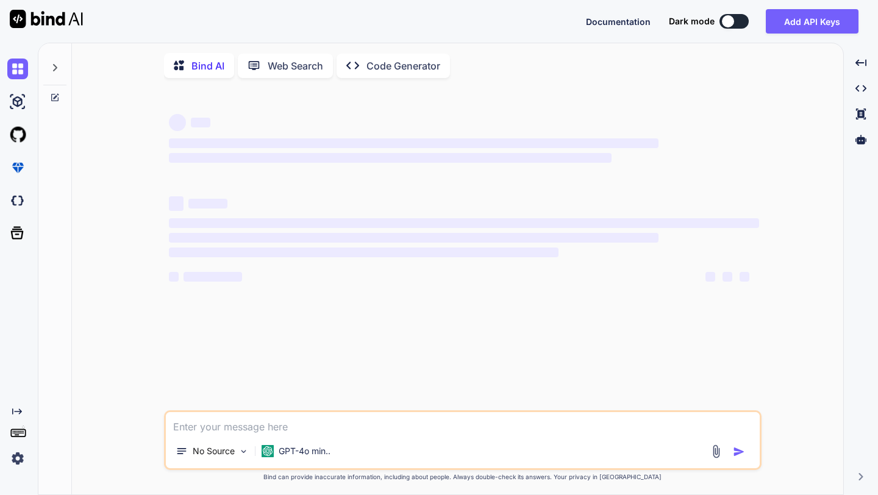
type textarea "x"
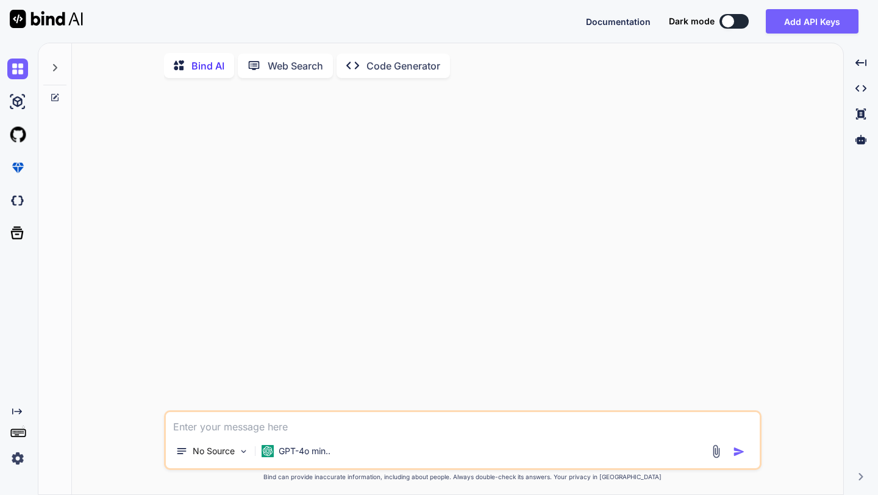
click at [54, 69] on icon at bounding box center [55, 68] width 10 height 10
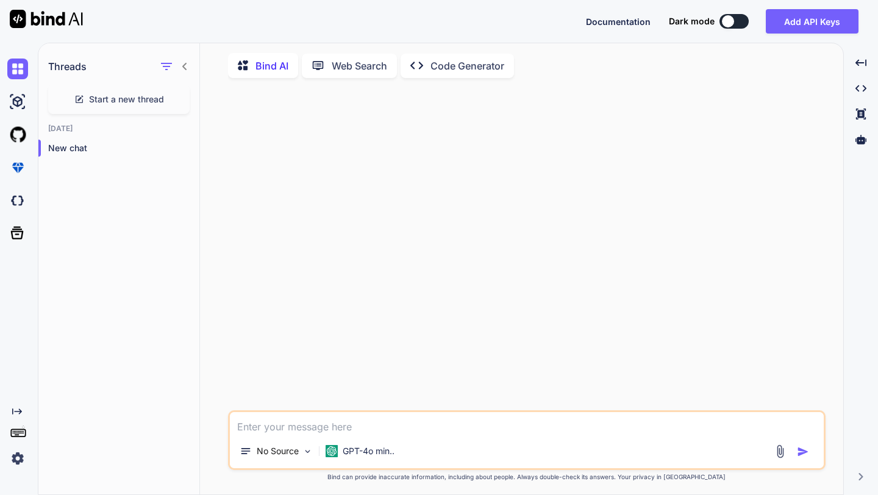
click at [369, 423] on textarea at bounding box center [527, 423] width 594 height 22
paste textarea "Loremi d sitame-conse, adipi-elit seddoei tempori utlab etdolore mag aliquaen a…"
type textarea "Loremi d sitame-conse, adipi-elit seddoei tempori utlab etdolore mag aliquaen a…"
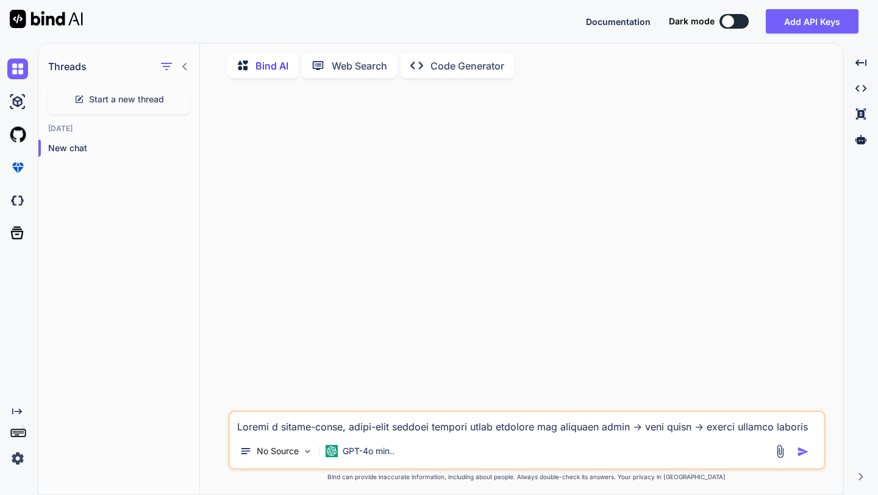
type textarea "x"
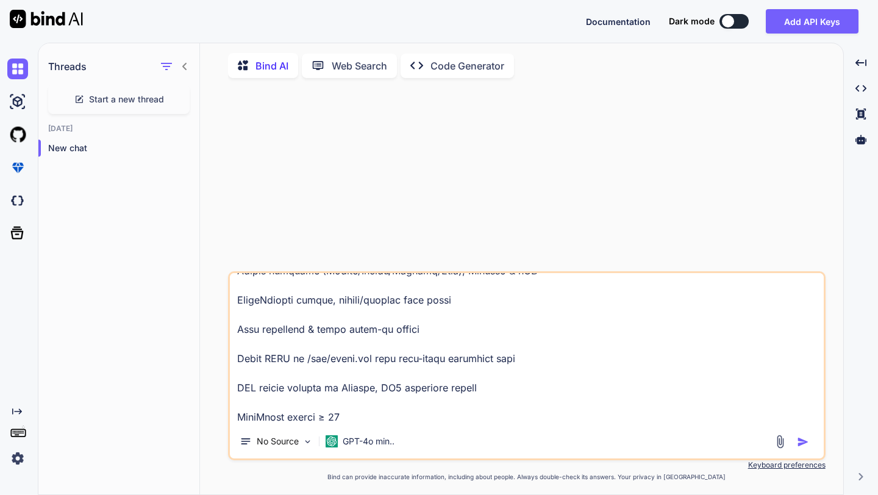
type textarea "Loremi d sitame-conse, adipi-elit seddoei tempori utlab etdolore mag aliquaen a…"
type textarea "x"
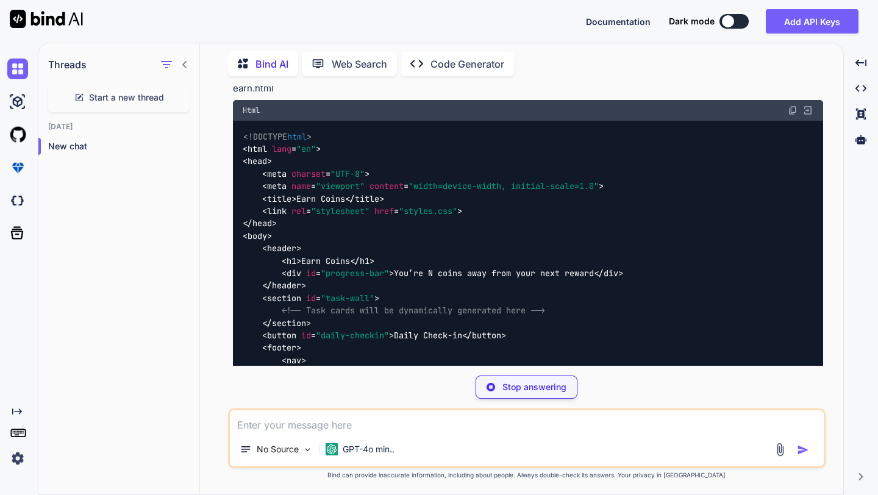
scroll to position [1939, 0]
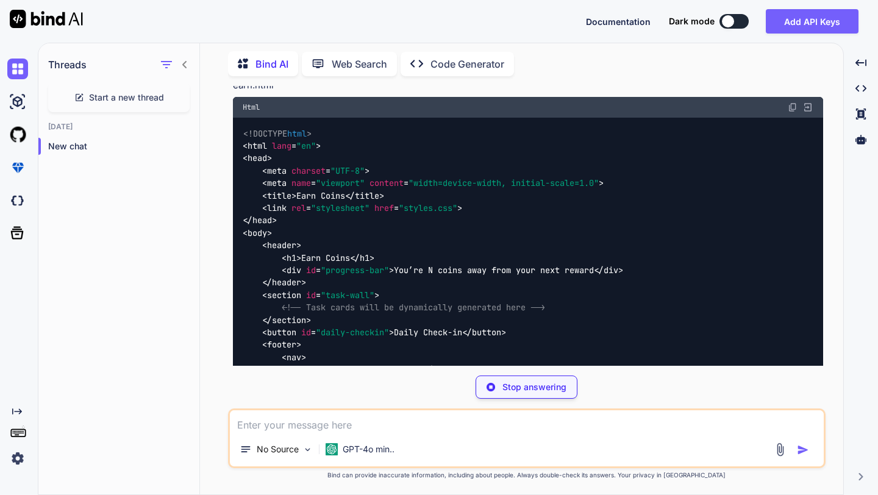
type textarea "x"
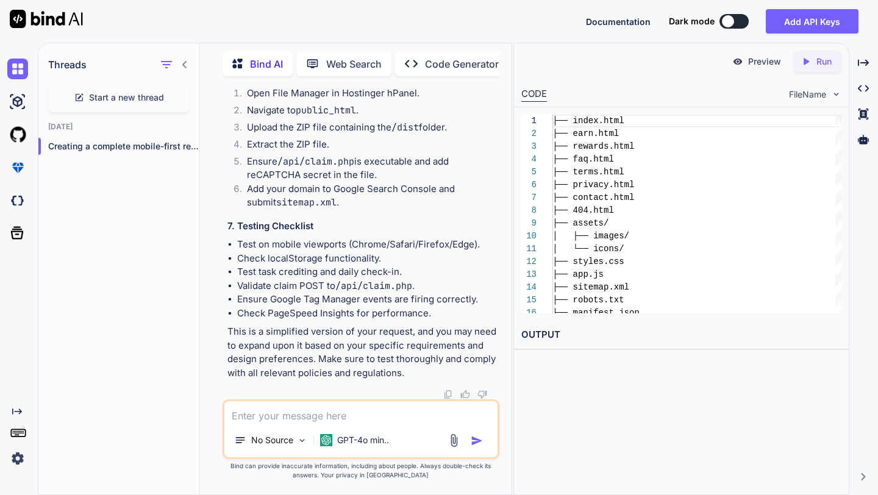
scroll to position [5375, 0]
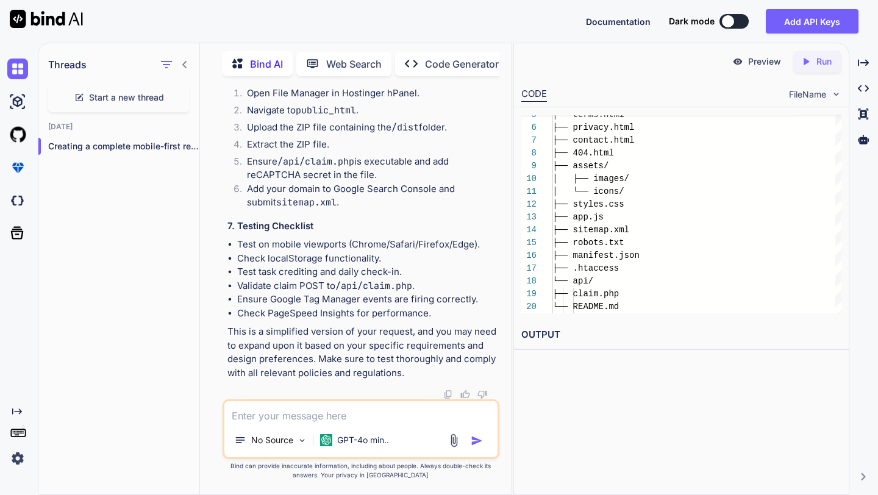
click at [817, 72] on div "Created with Pixso. Run" at bounding box center [817, 62] width 48 height 22
click at [20, 301] on div "Created with Pixso." at bounding box center [16, 260] width 33 height 416
click at [191, 64] on div "Threads" at bounding box center [118, 61] width 161 height 41
click at [187, 63] on icon at bounding box center [185, 65] width 10 height 10
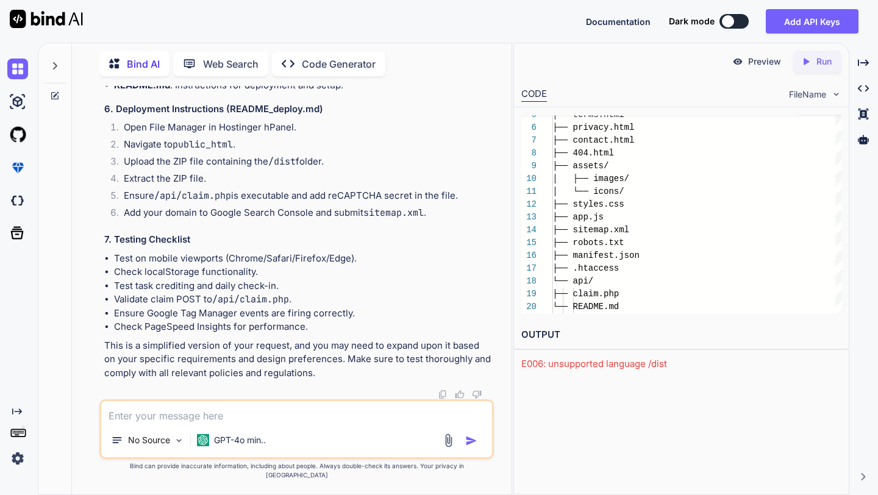
scroll to position [4646, 0]
click at [18, 412] on icon "Created with Pixso." at bounding box center [17, 412] width 10 height 10
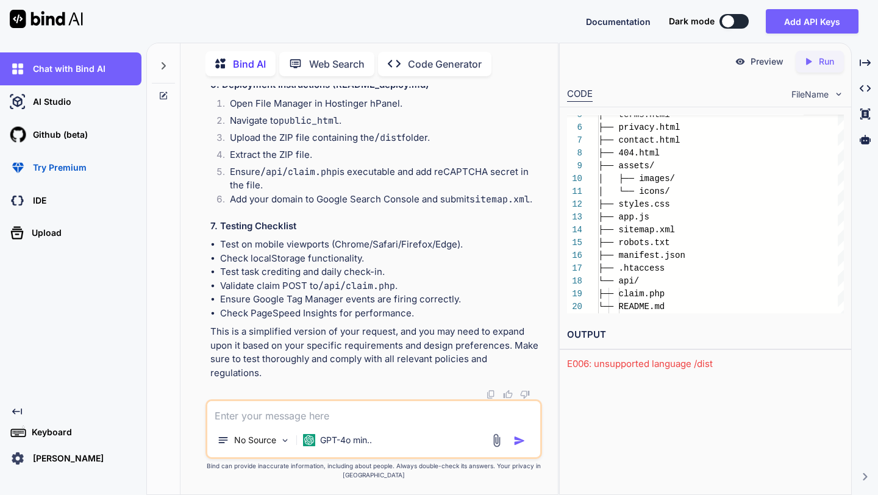
scroll to position [4940, 0]
click at [446, 60] on p "Code Generator" at bounding box center [445, 64] width 74 height 15
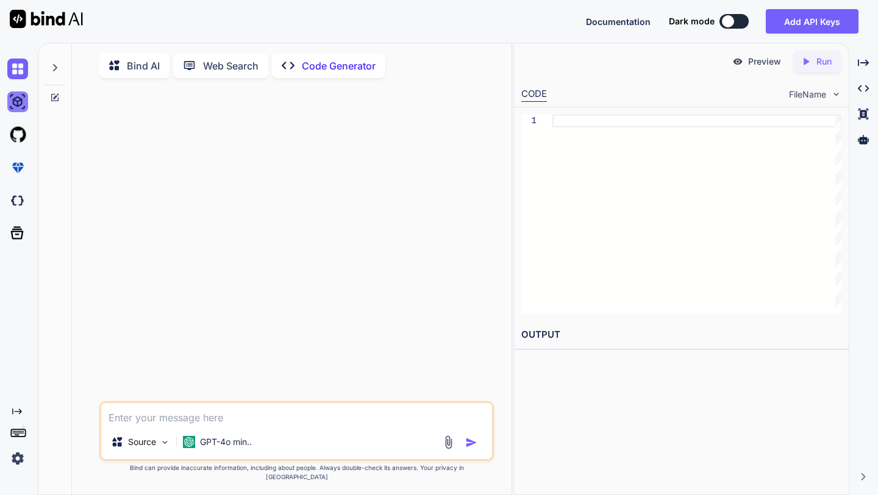
type textarea "x"
click at [15, 411] on icon at bounding box center [17, 411] width 10 height 6
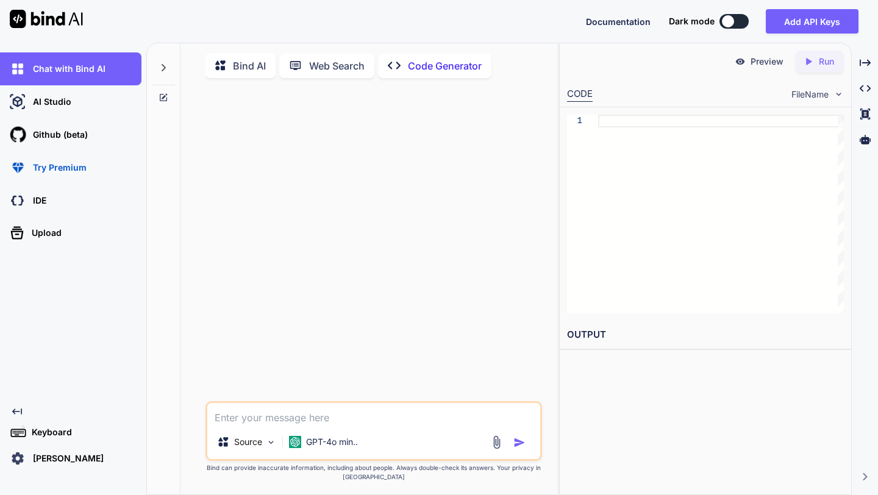
click at [327, 182] on div at bounding box center [375, 244] width 334 height 313
click at [241, 70] on p "Bind AI" at bounding box center [249, 66] width 33 height 15
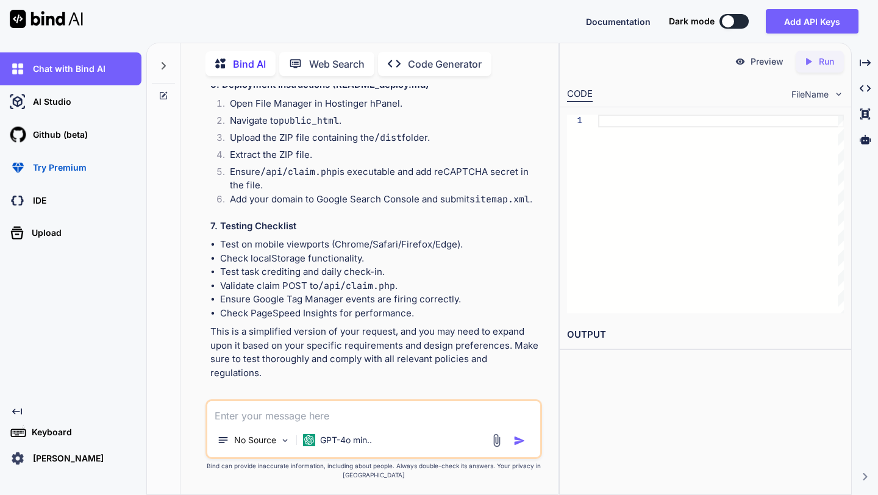
scroll to position [4940, 0]
click at [808, 17] on button "Add API Keys" at bounding box center [812, 21] width 93 height 24
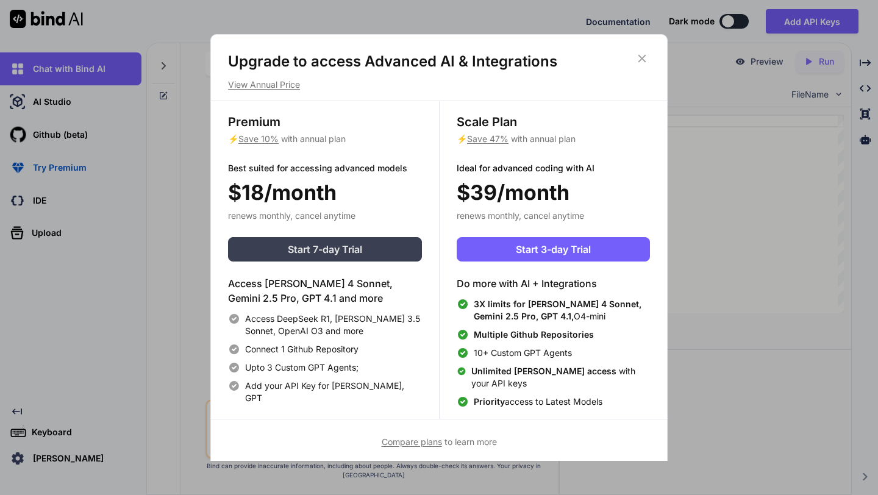
scroll to position [5, 0]
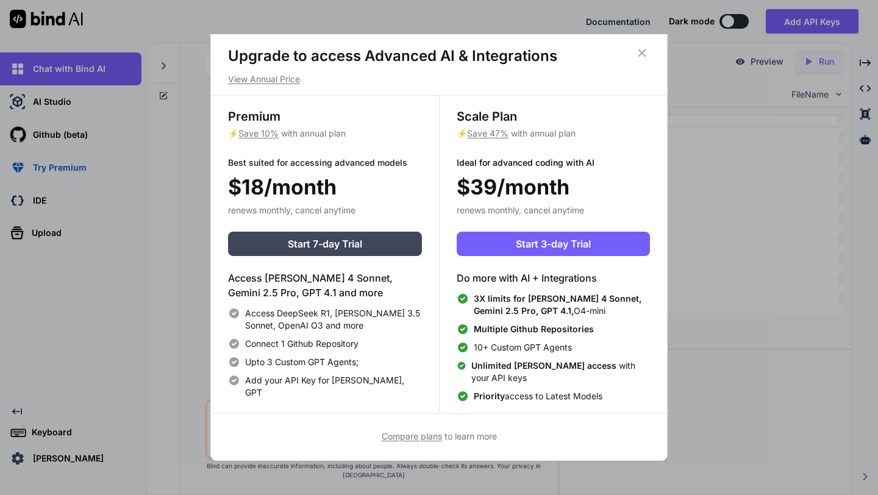
click at [642, 44] on div "Upgrade to access Advanced AI & Integrations View Annual Price Premium ⚡ Save 1…" at bounding box center [438, 245] width 457 height 432
click at [642, 48] on icon at bounding box center [641, 52] width 13 height 13
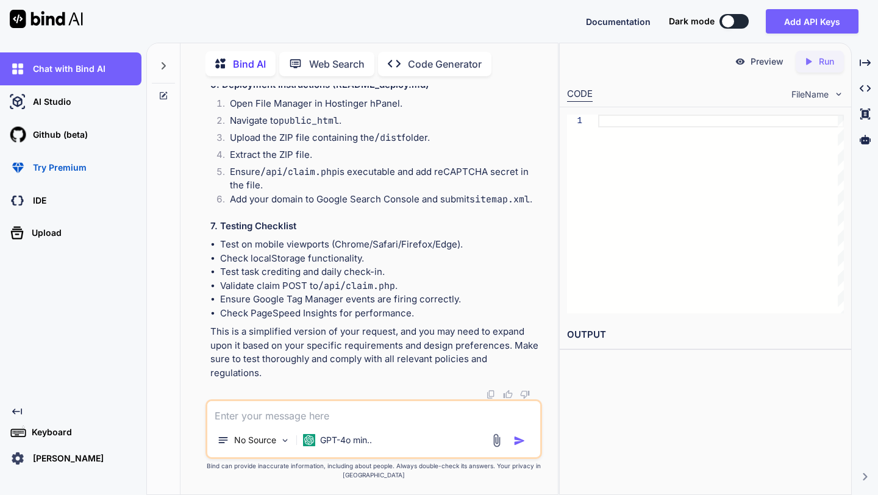
click at [632, 26] on span "Documentation" at bounding box center [618, 21] width 65 height 10
